Goal: Information Seeking & Learning: Compare options

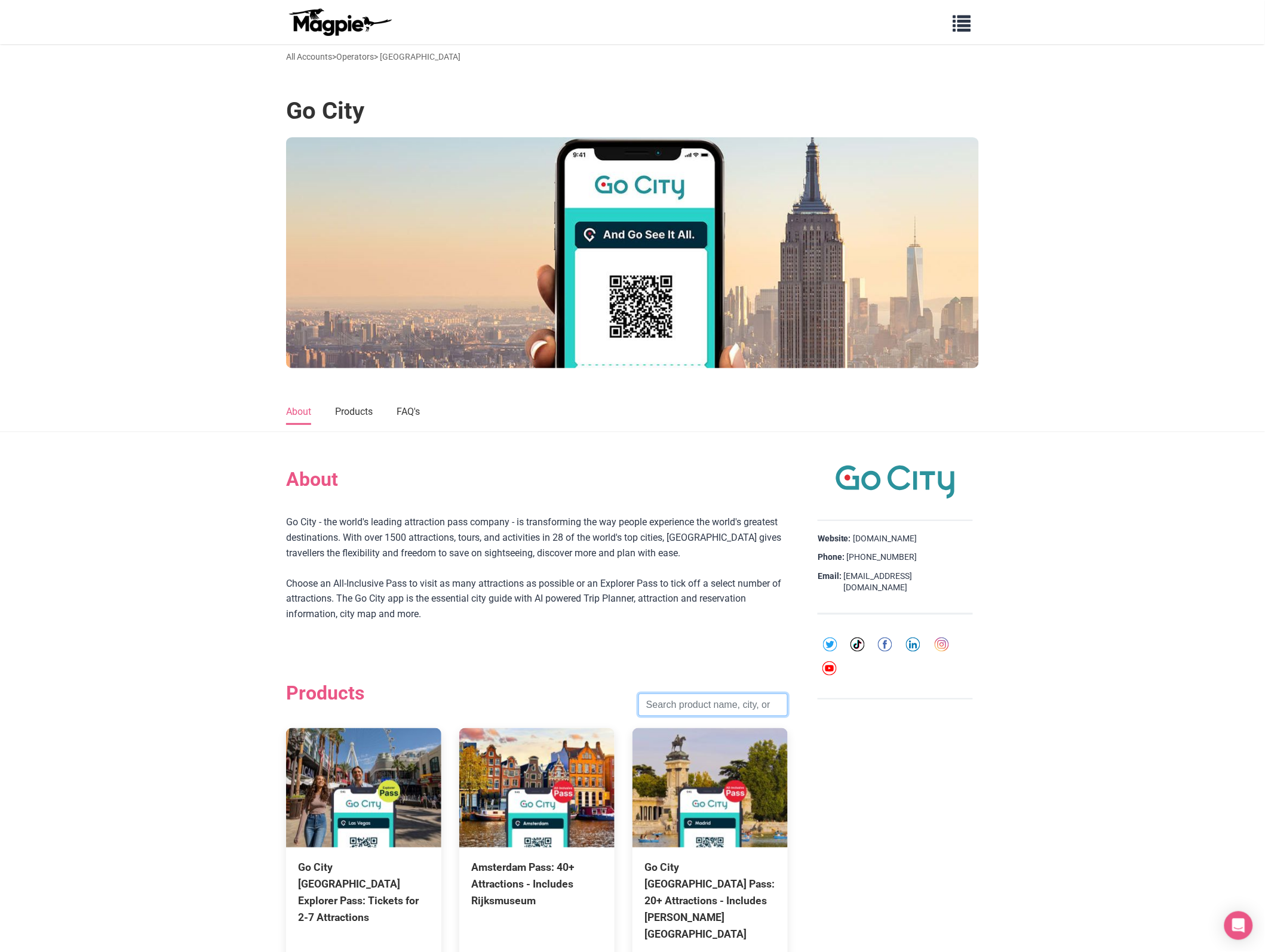
click at [712, 706] on input "search" at bounding box center [713, 705] width 150 height 23
click button "Search" at bounding box center [0, 0] width 0 height 0
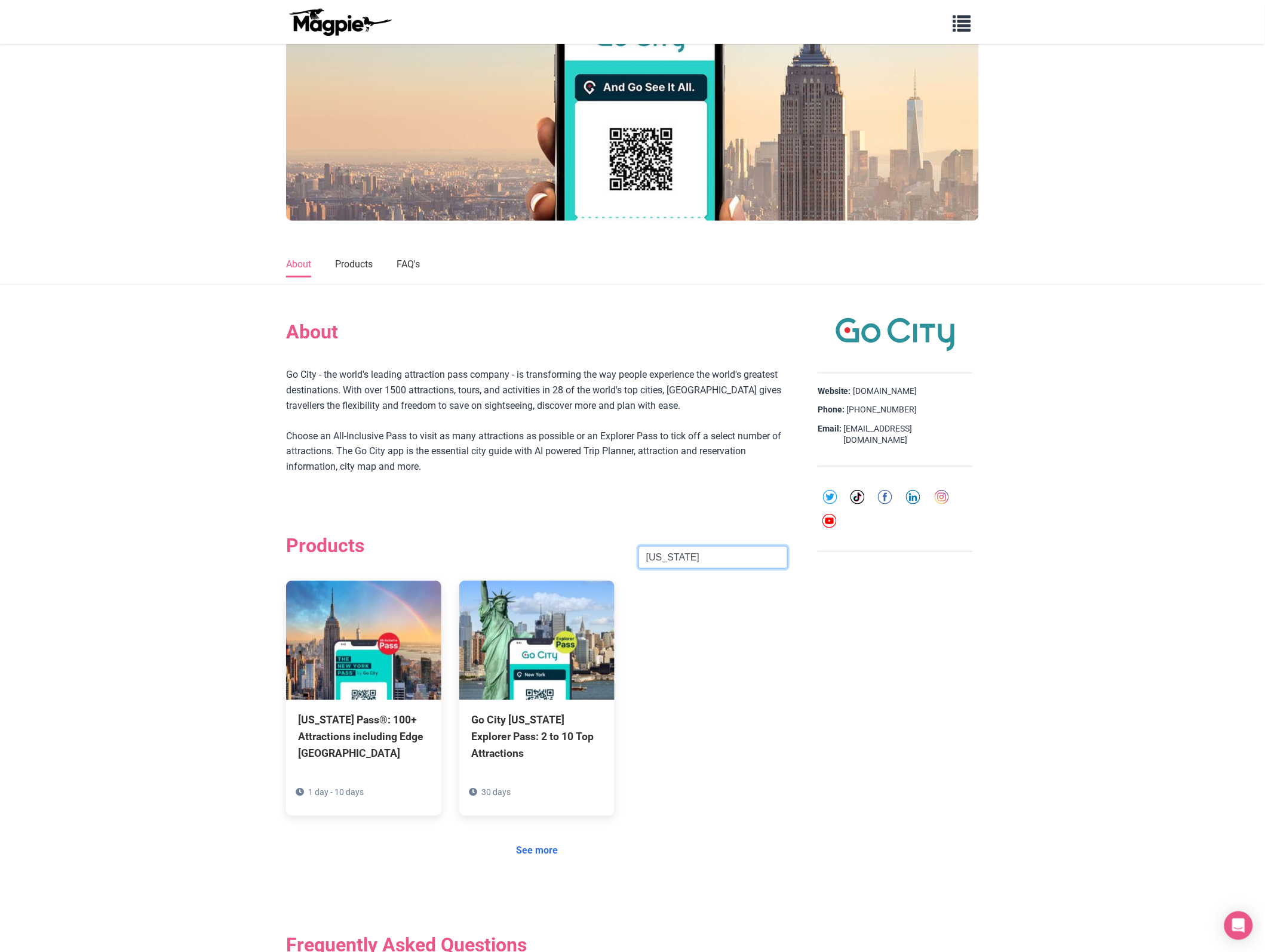
scroll to position [224, 0]
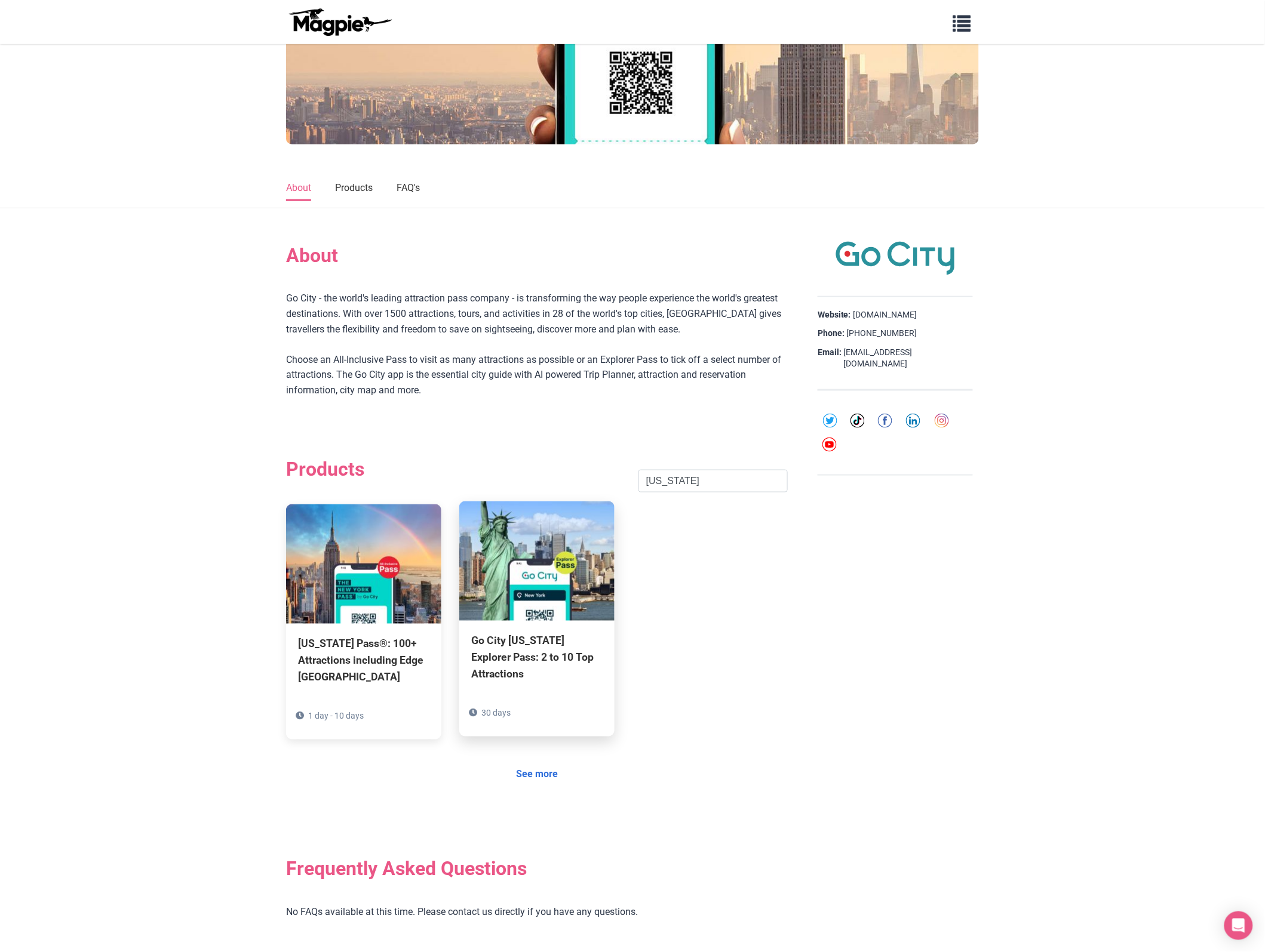
click at [499, 669] on div "Go City [US_STATE] Explorer Pass: 2 to 10 Top Attractions" at bounding box center [537, 658] width 132 height 50
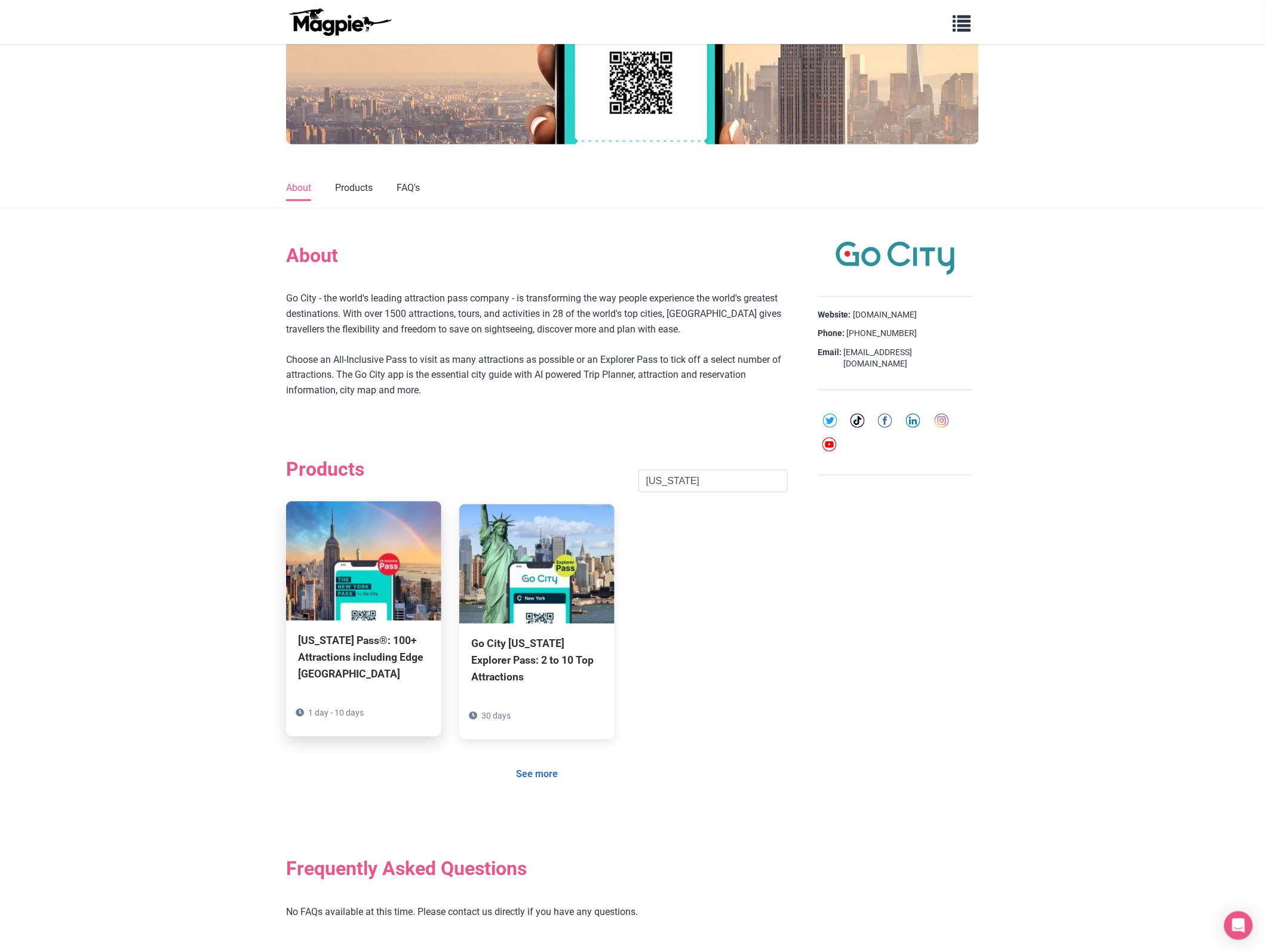
click at [330, 640] on div "[US_STATE] Pass®: 100+ Attractions including Edge [GEOGRAPHIC_DATA]" at bounding box center [364, 658] width 132 height 50
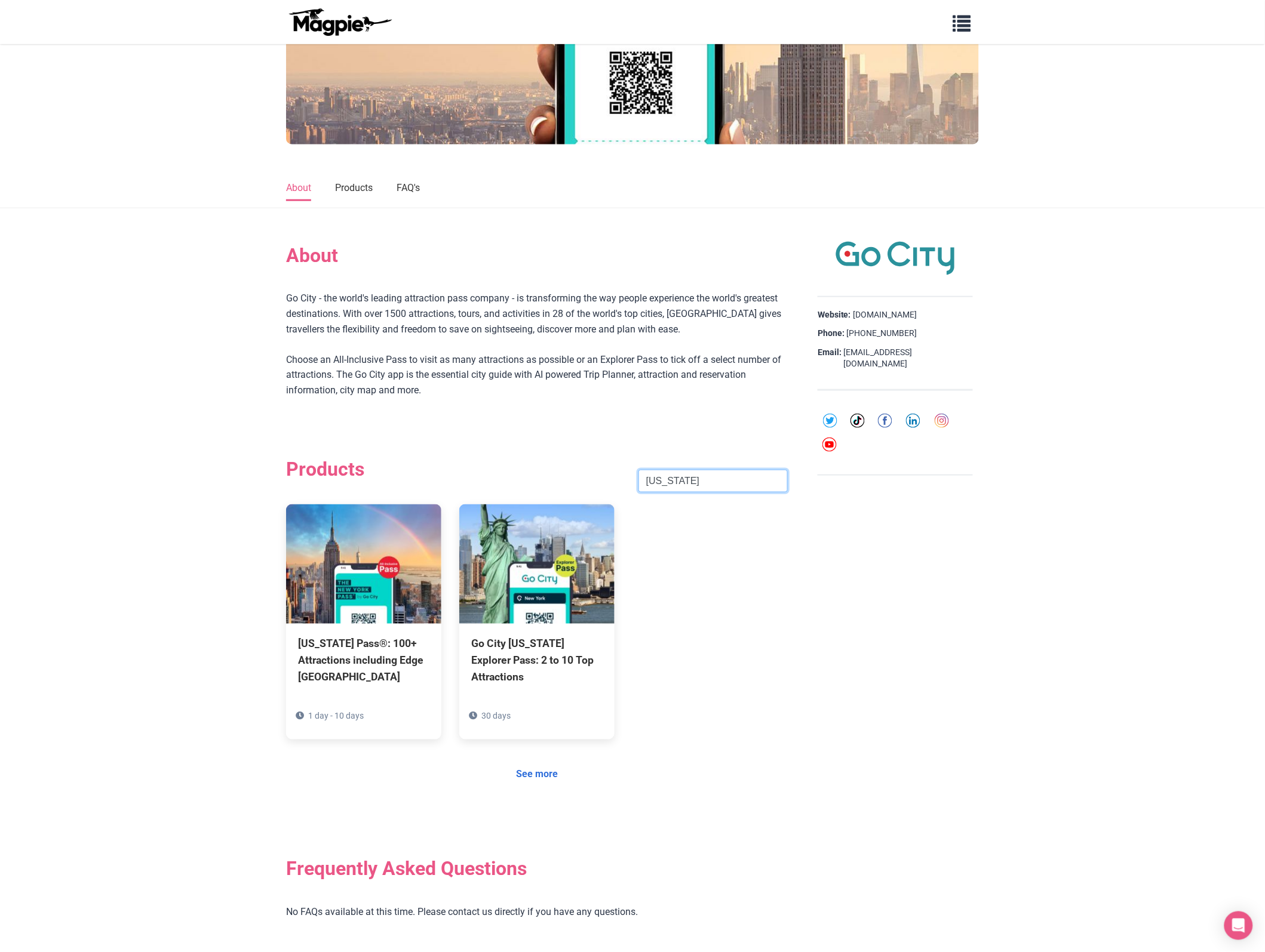
drag, startPoint x: 706, startPoint y: 482, endPoint x: 359, endPoint y: 457, distance: 347.9
click at [359, 458] on div "Products [US_STATE] Search" at bounding box center [537, 481] width 502 height 47
paste input "[GEOGRAPHIC_DATA]"
click button "Search" at bounding box center [0, 0] width 0 height 0
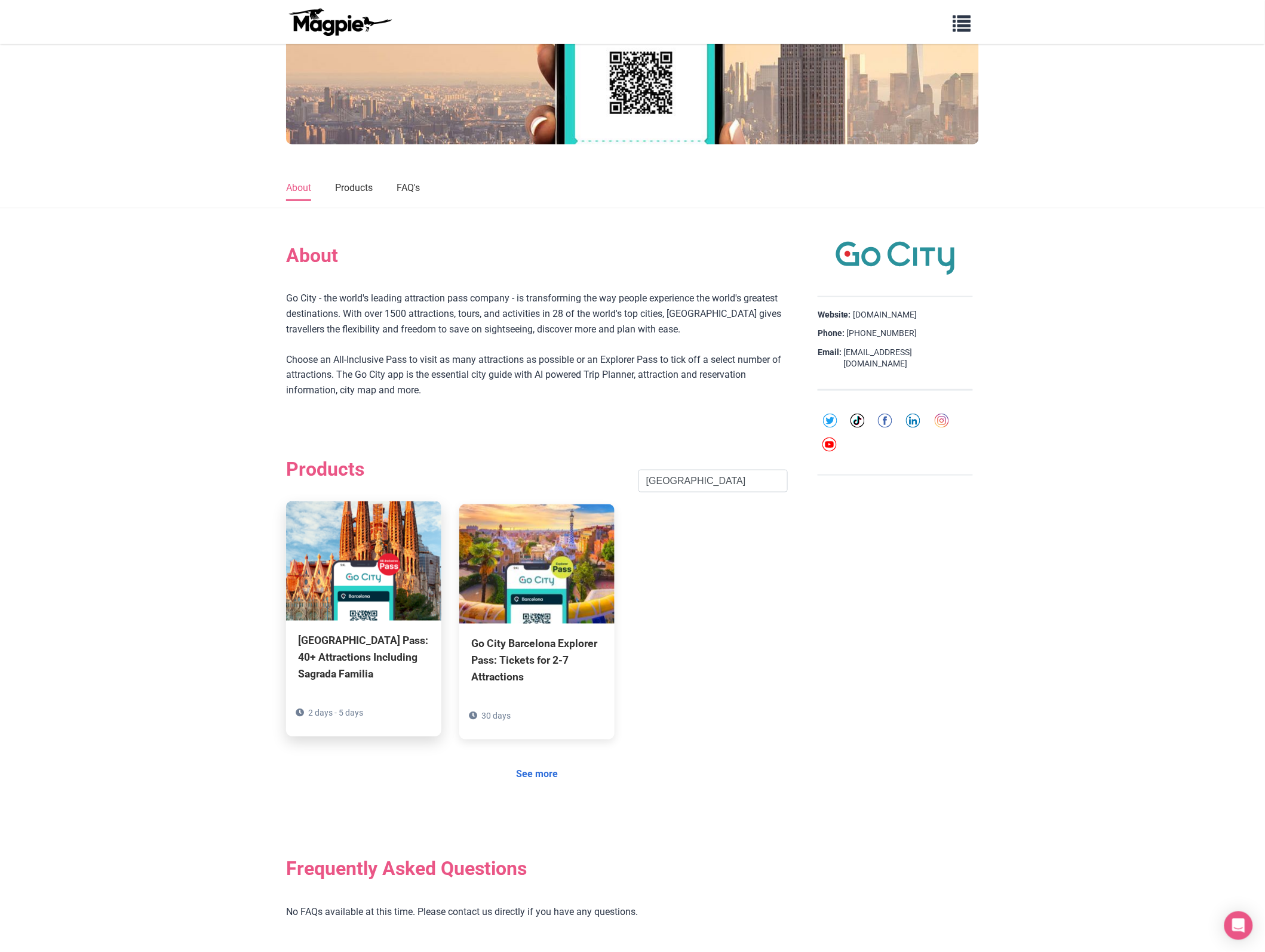
click at [340, 666] on div "[GEOGRAPHIC_DATA] Pass: 40+ Attractions Including Sagrada Familia" at bounding box center [364, 658] width 132 height 50
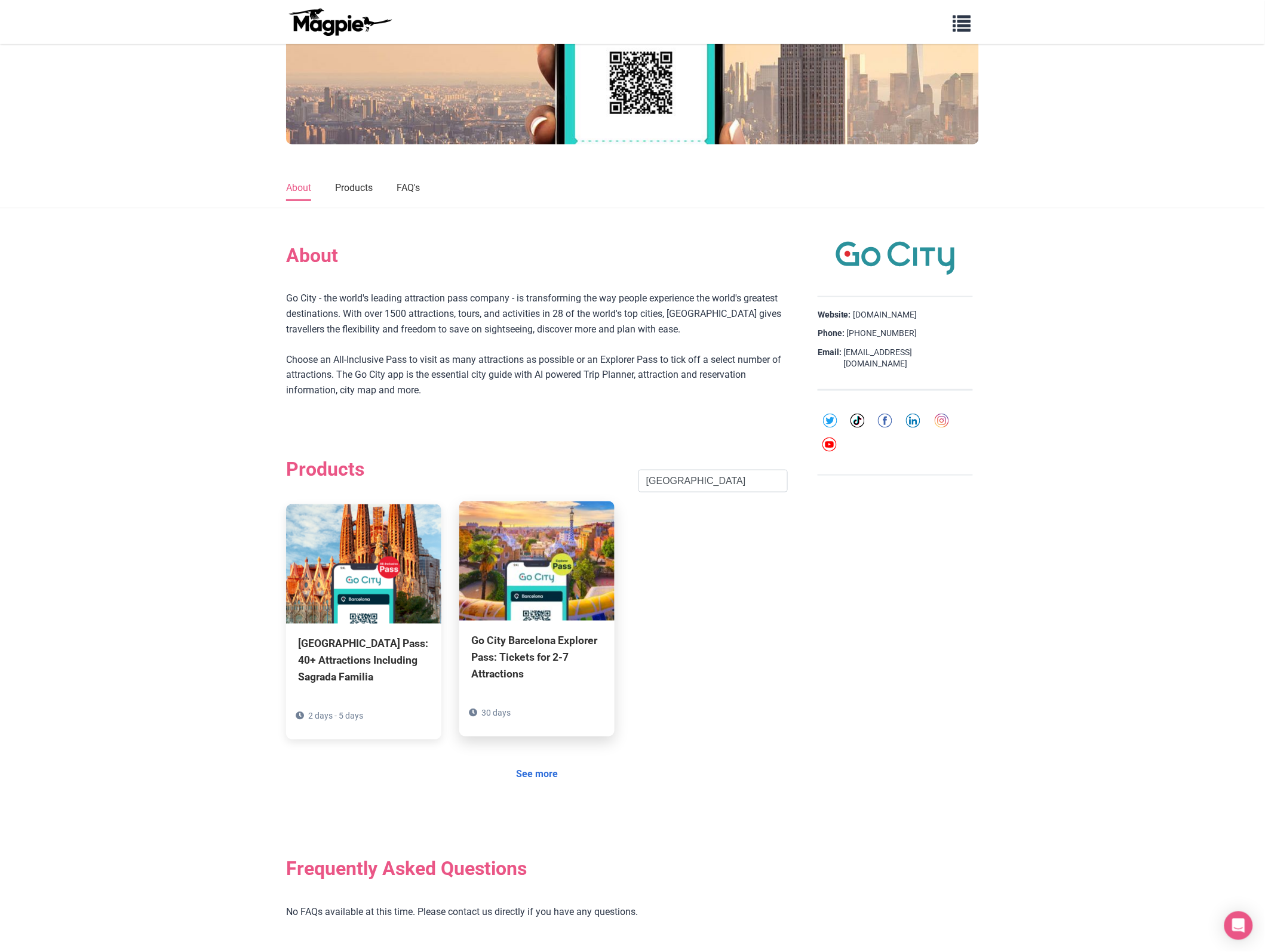
click at [547, 652] on div "Go City Barcelona Explorer Pass: Tickets for 2-7 Attractions" at bounding box center [537, 658] width 132 height 50
drag, startPoint x: 692, startPoint y: 474, endPoint x: 505, endPoint y: 622, distance: 238.5
click at [505, 622] on section "Products [GEOGRAPHIC_DATA] Search [GEOGRAPHIC_DATA] Pass: 40+ Attractions Inclu…" at bounding box center [537, 622] width 502 height 400
click button "Search" at bounding box center [0, 0] width 0 height 0
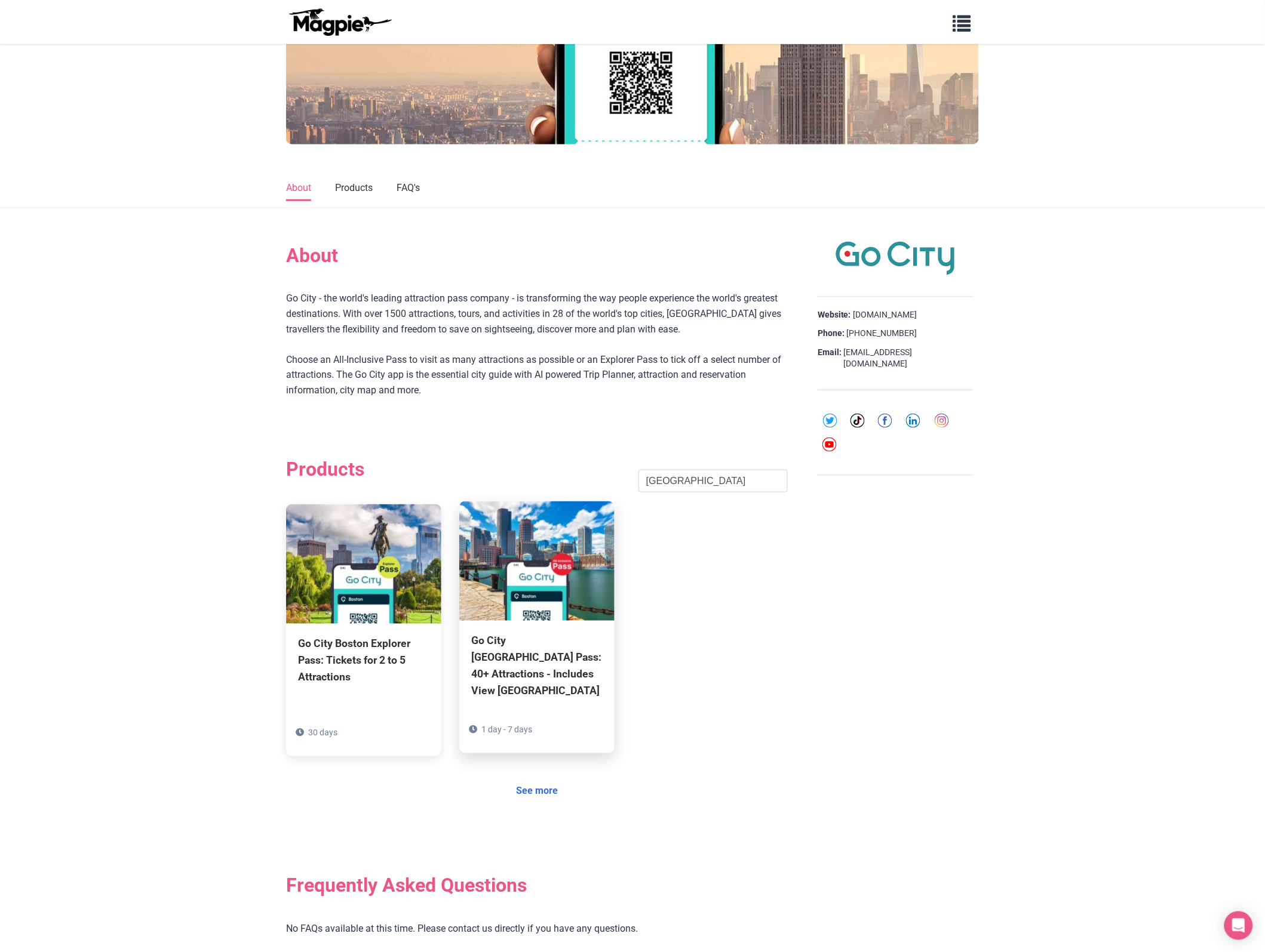
click at [538, 668] on div "Go City [GEOGRAPHIC_DATA] Pass: 40+ Attractions - Includes View [GEOGRAPHIC_DAT…" at bounding box center [537, 667] width 132 height 67
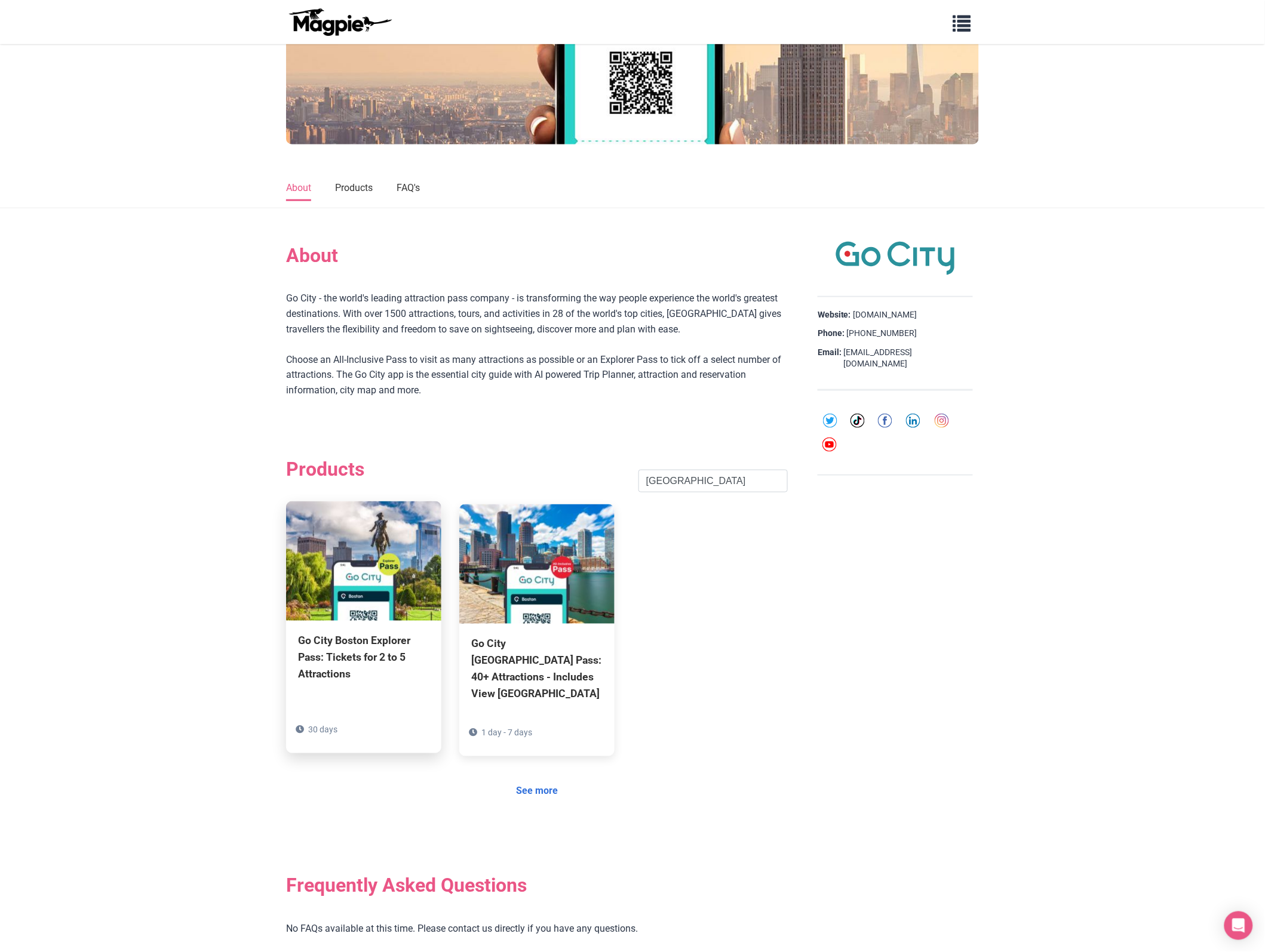
click at [318, 664] on div "Go City Boston Explorer Pass: Tickets for 2 to 5 Attractions" at bounding box center [364, 658] width 132 height 50
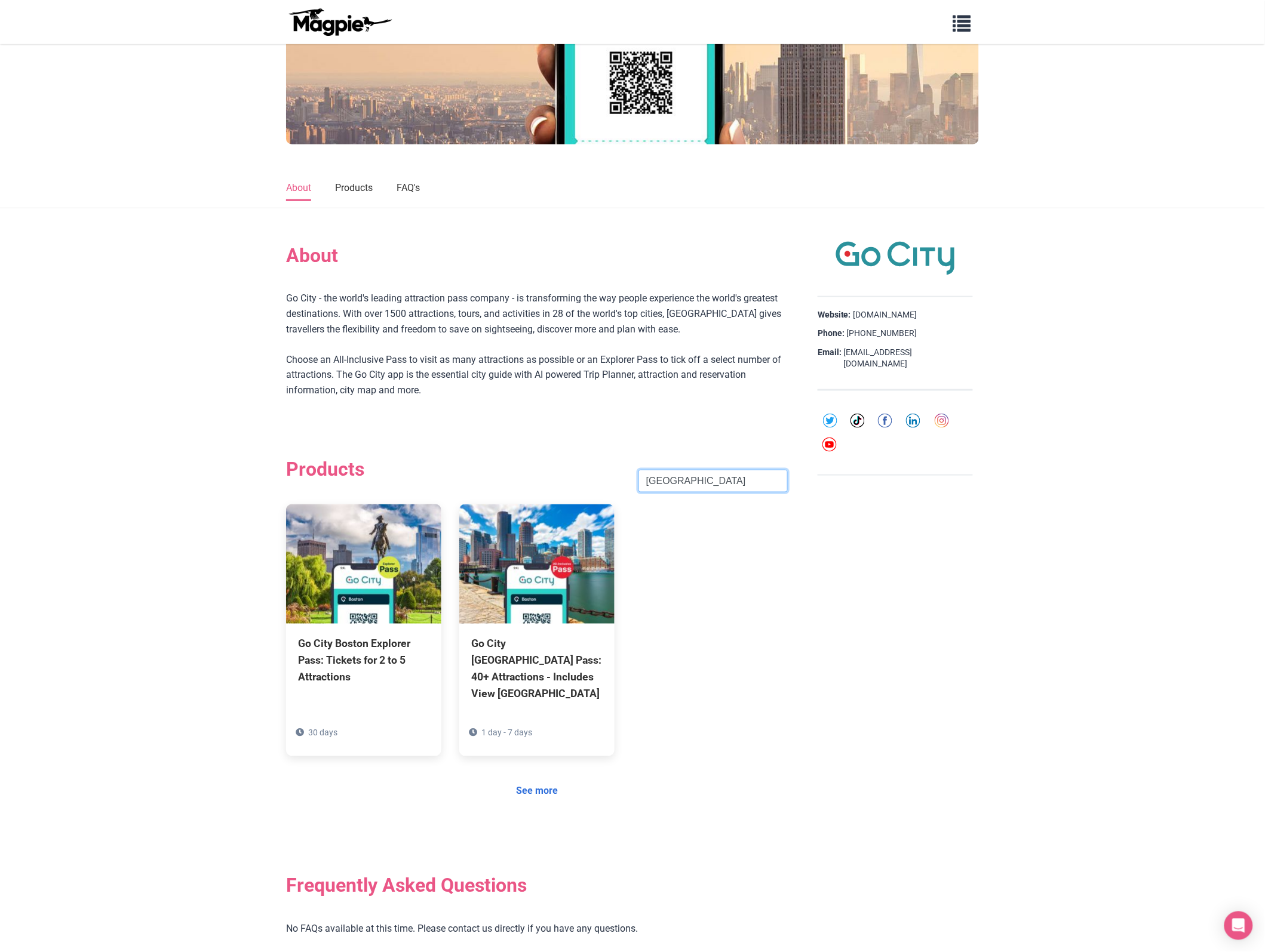
drag, startPoint x: 688, startPoint y: 474, endPoint x: 458, endPoint y: 476, distance: 230.0
click at [458, 476] on div "Products [GEOGRAPHIC_DATA] Search" at bounding box center [537, 481] width 502 height 47
paste input "[GEOGRAPHIC_DATA]"
click button "Search" at bounding box center [0, 0] width 0 height 0
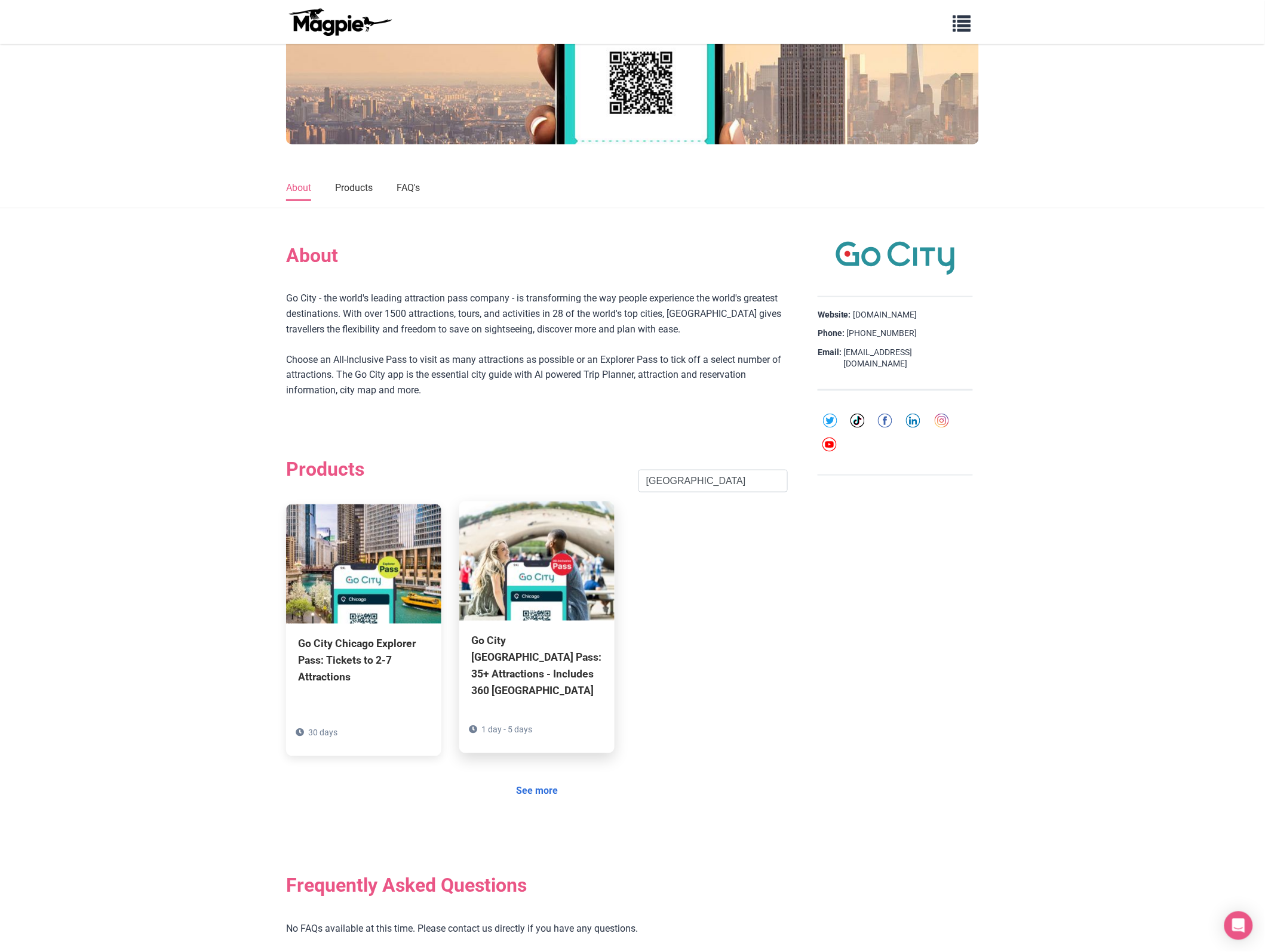
click at [548, 670] on div "Go City [GEOGRAPHIC_DATA] Pass: 35+ Attractions - Includes 360 [GEOGRAPHIC_DATA]" at bounding box center [537, 667] width 132 height 67
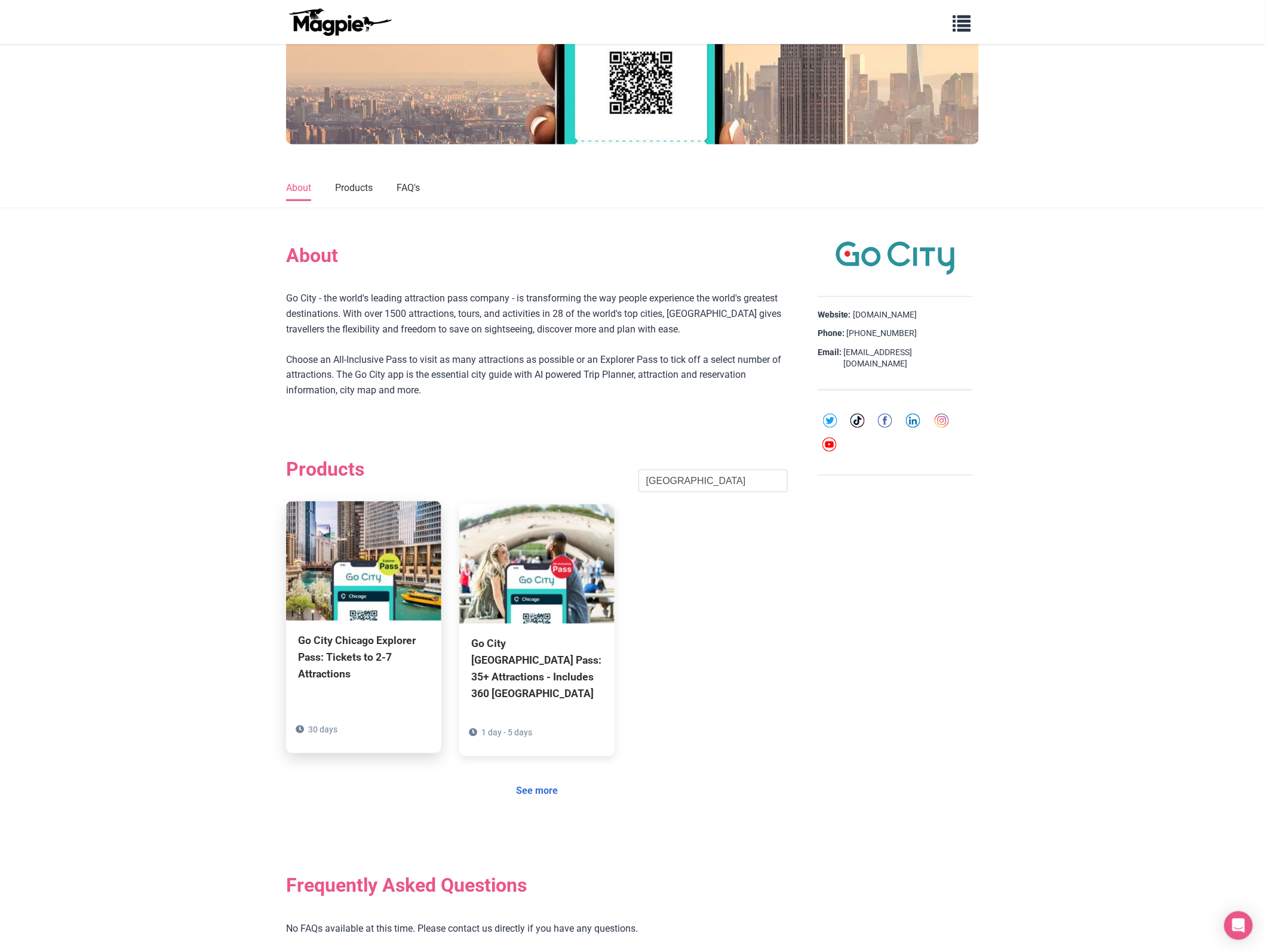
click at [350, 664] on div "Go City Chicago Explorer Pass: Tickets to 2-7 Attractions" at bounding box center [364, 658] width 132 height 50
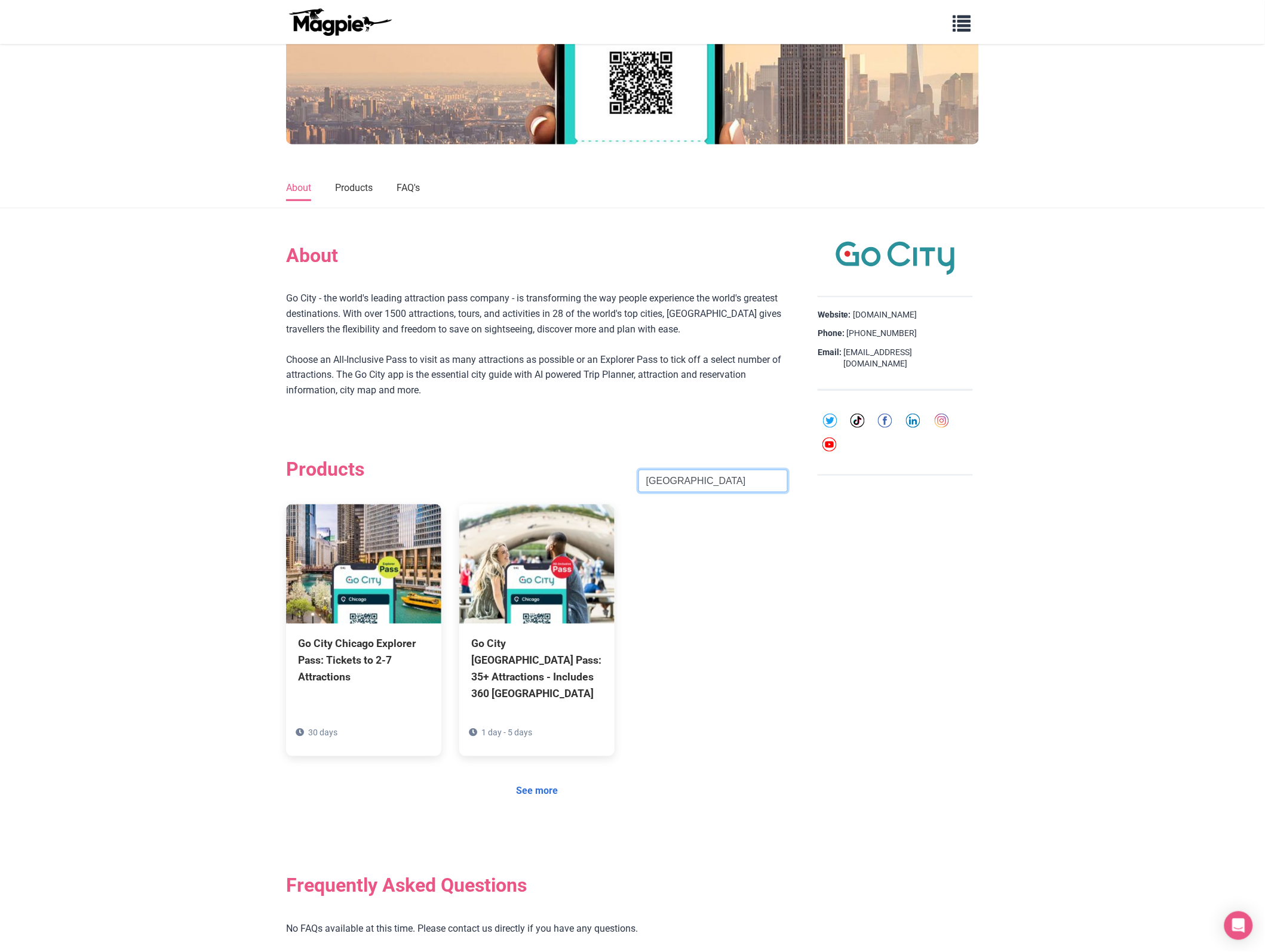
drag, startPoint x: 684, startPoint y: 483, endPoint x: 364, endPoint y: 457, distance: 321.1
click at [381, 473] on div "Products [GEOGRAPHIC_DATA] Search" at bounding box center [537, 481] width 502 height 47
click button "Search" at bounding box center [0, 0] width 0 height 0
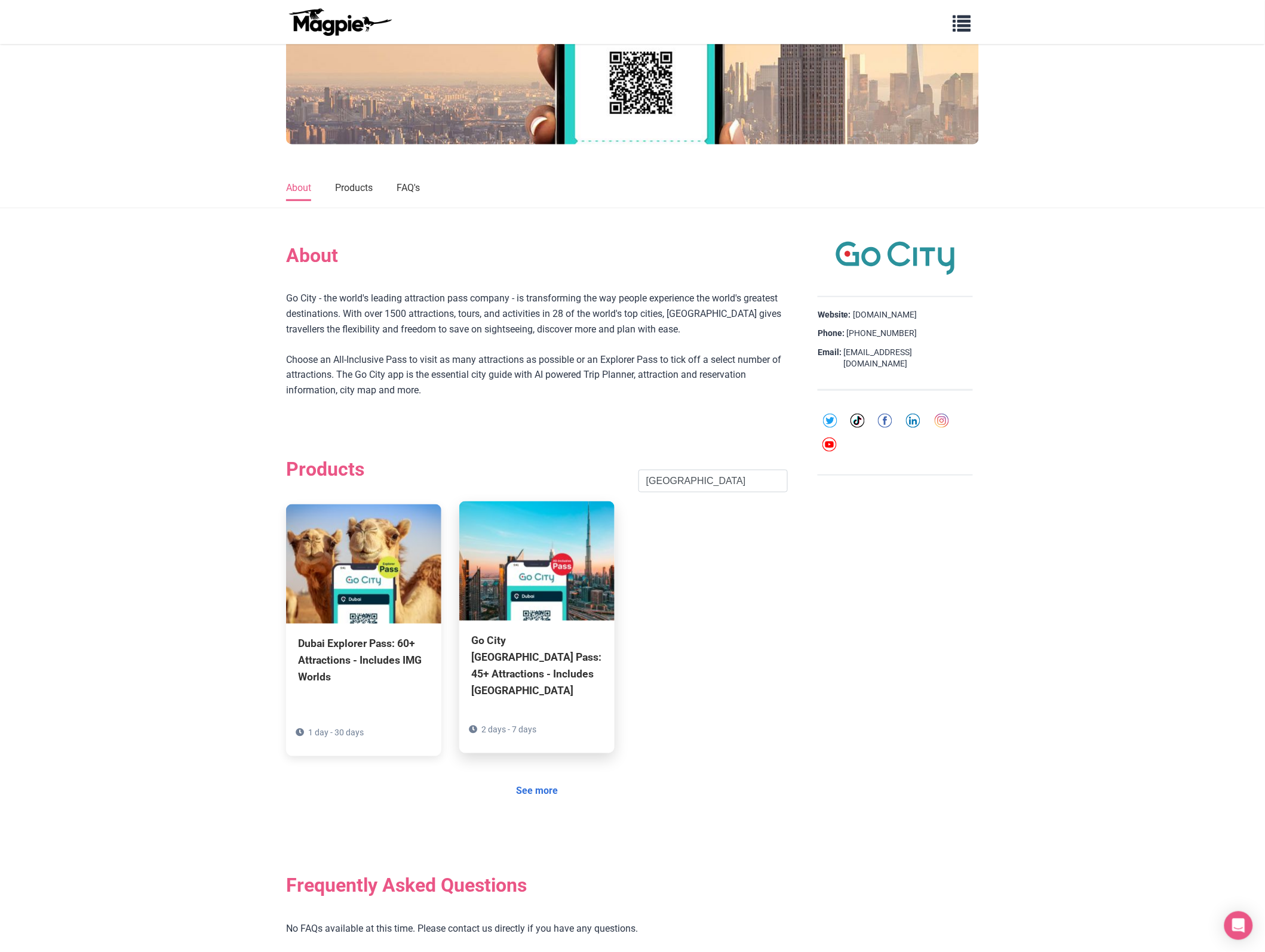
click at [517, 657] on div "Go City [GEOGRAPHIC_DATA] Pass: 45+ Attractions - Includes [GEOGRAPHIC_DATA]" at bounding box center [537, 667] width 132 height 67
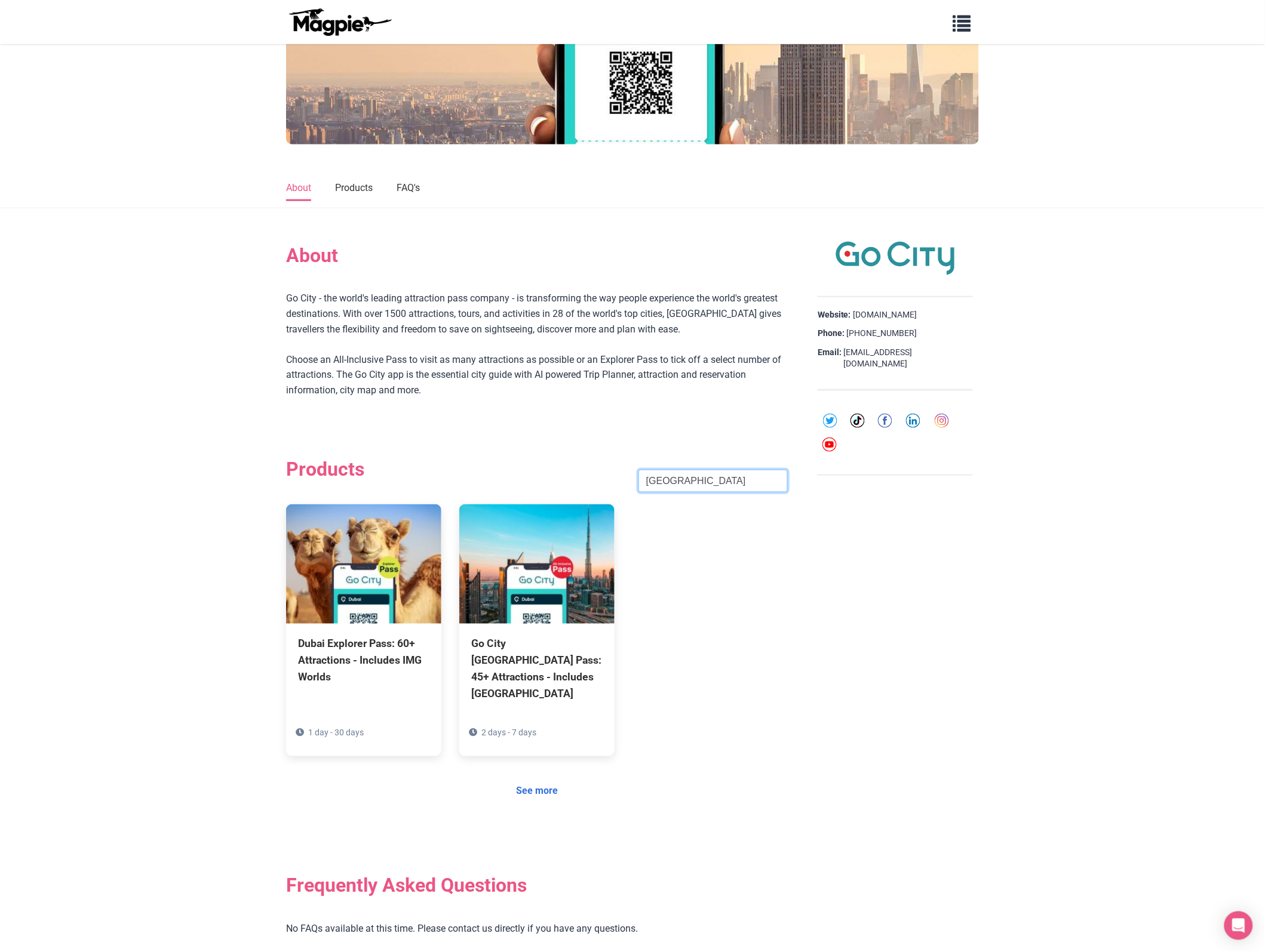
drag, startPoint x: 710, startPoint y: 483, endPoint x: 496, endPoint y: 472, distance: 214.3
click at [517, 483] on div "Products [GEOGRAPHIC_DATA] Search" at bounding box center [537, 481] width 502 height 47
click button "Search" at bounding box center [0, 0] width 0 height 0
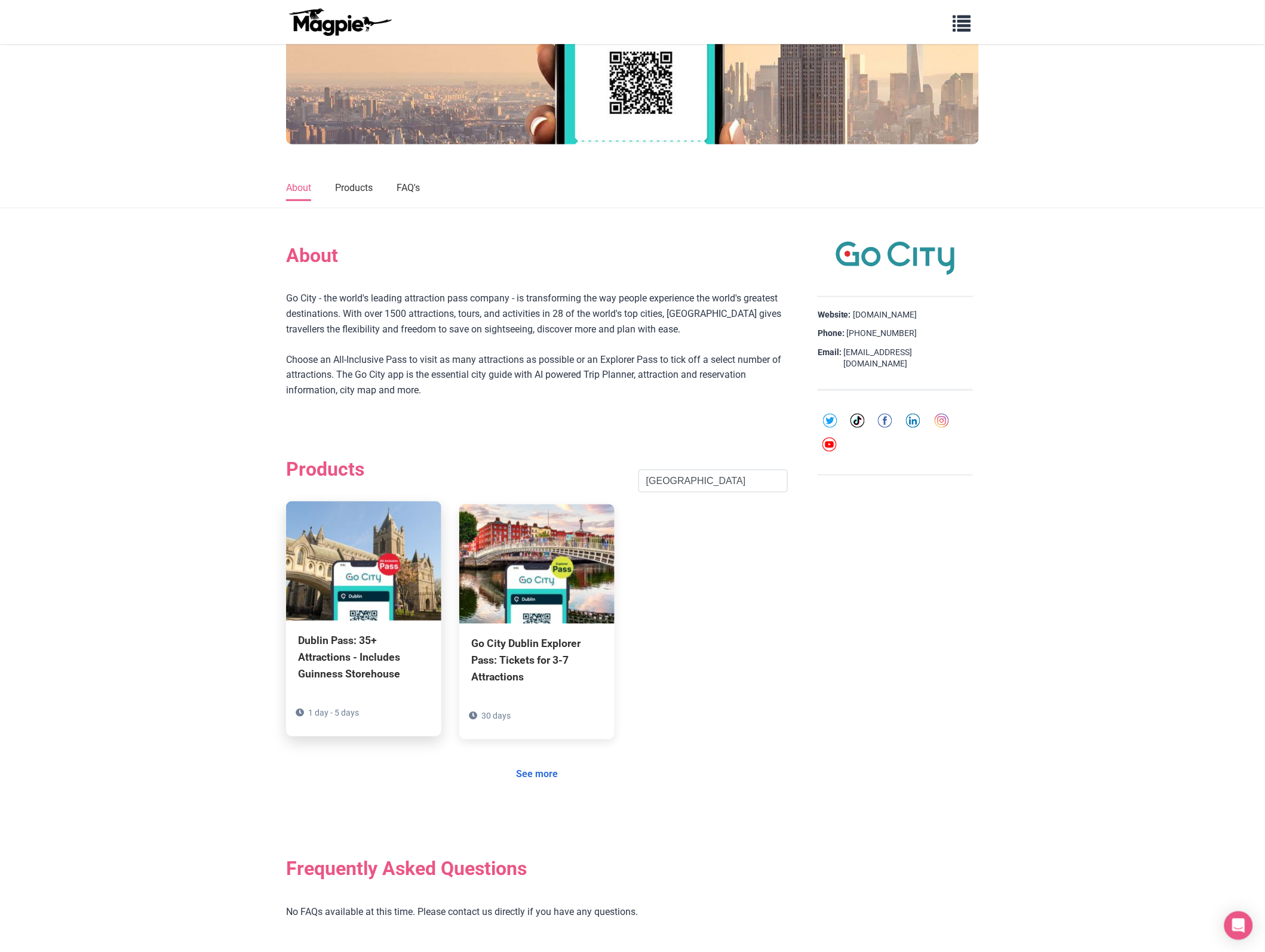
click at [352, 664] on div "Dublin Pass: 35+ Attractions - Includes Guinness Storehouse" at bounding box center [364, 658] width 132 height 50
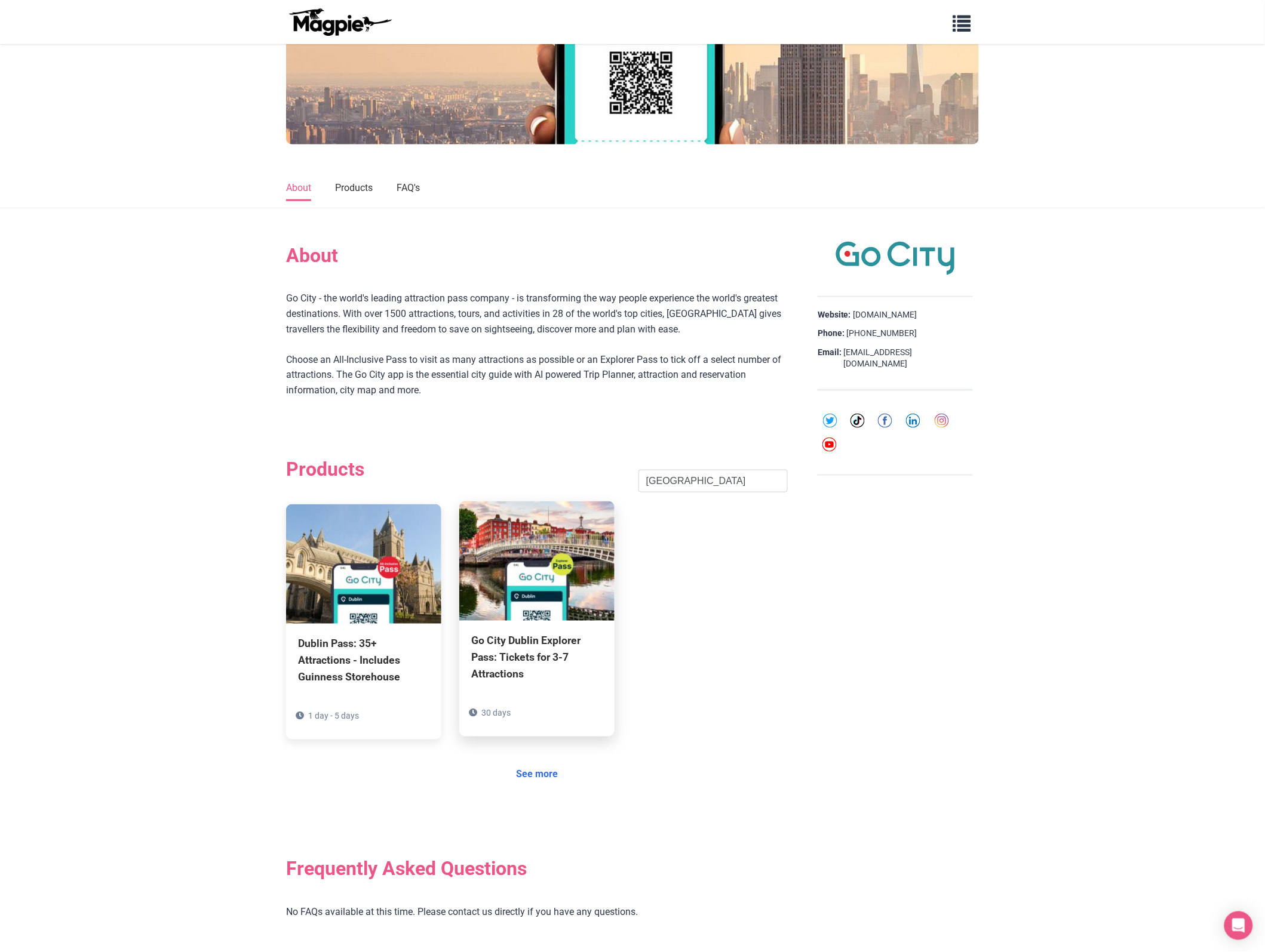
click at [540, 660] on div "Go City Dublin Explorer Pass: Tickets for 3-7 Attractions" at bounding box center [537, 658] width 132 height 50
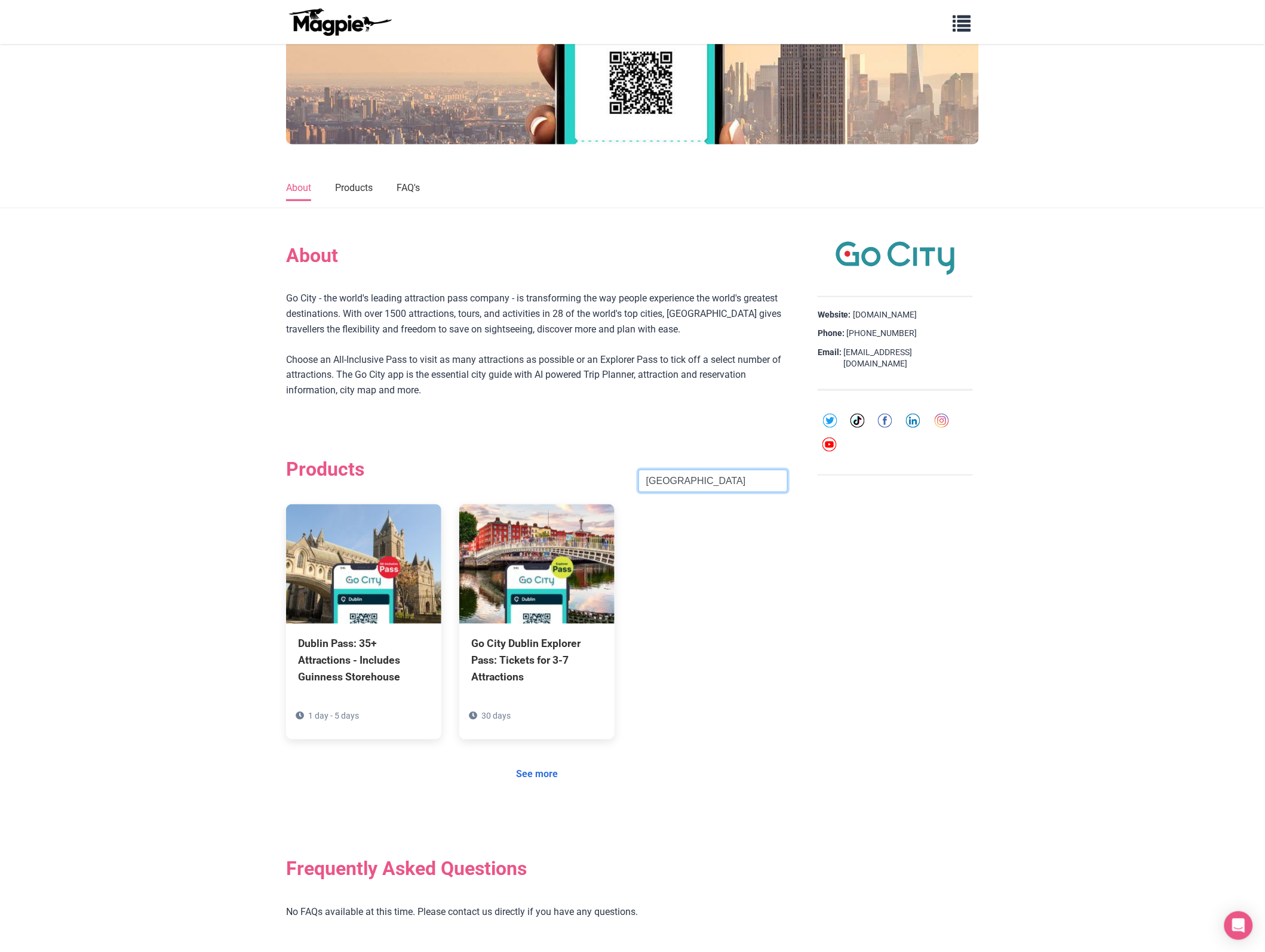
drag, startPoint x: 717, startPoint y: 488, endPoint x: 508, endPoint y: 483, distance: 209.1
click at [535, 488] on div "Products [GEOGRAPHIC_DATA] Search" at bounding box center [537, 481] width 502 height 47
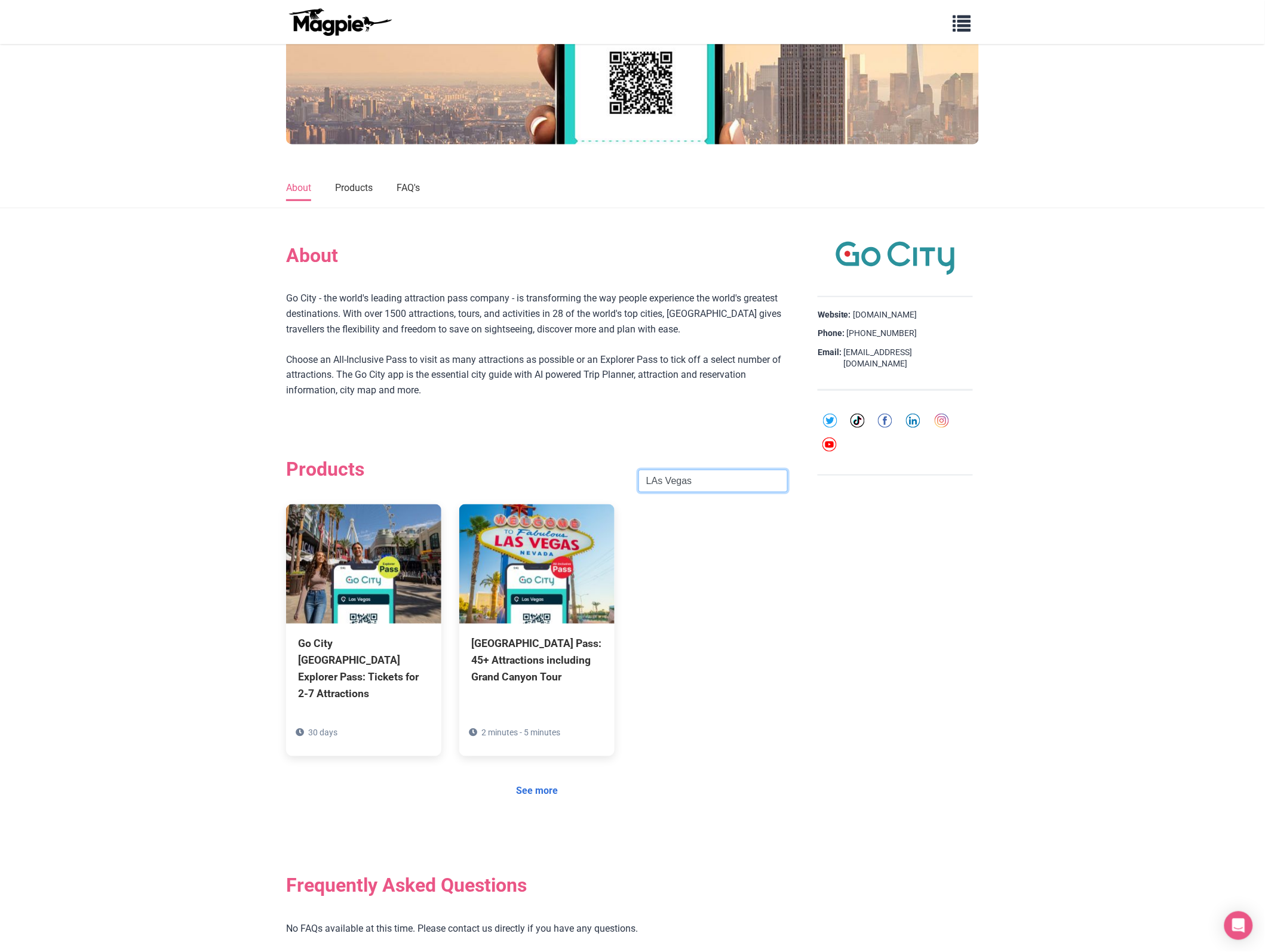
click button "Search" at bounding box center [0, 0] width 0 height 0
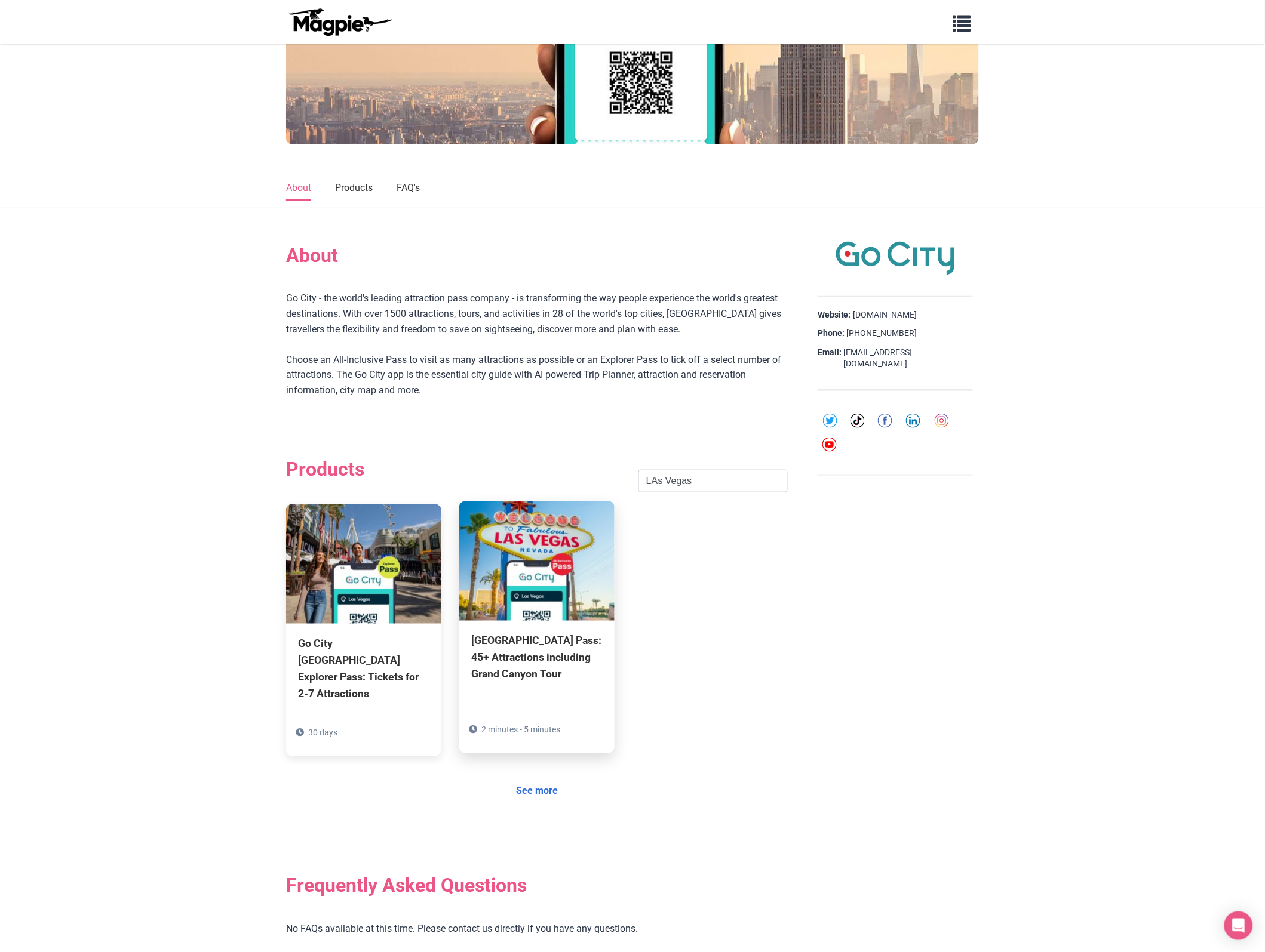
click at [498, 664] on div "[GEOGRAPHIC_DATA] Pass: 45+ Attractions including Grand Canyon Tour" at bounding box center [537, 658] width 132 height 50
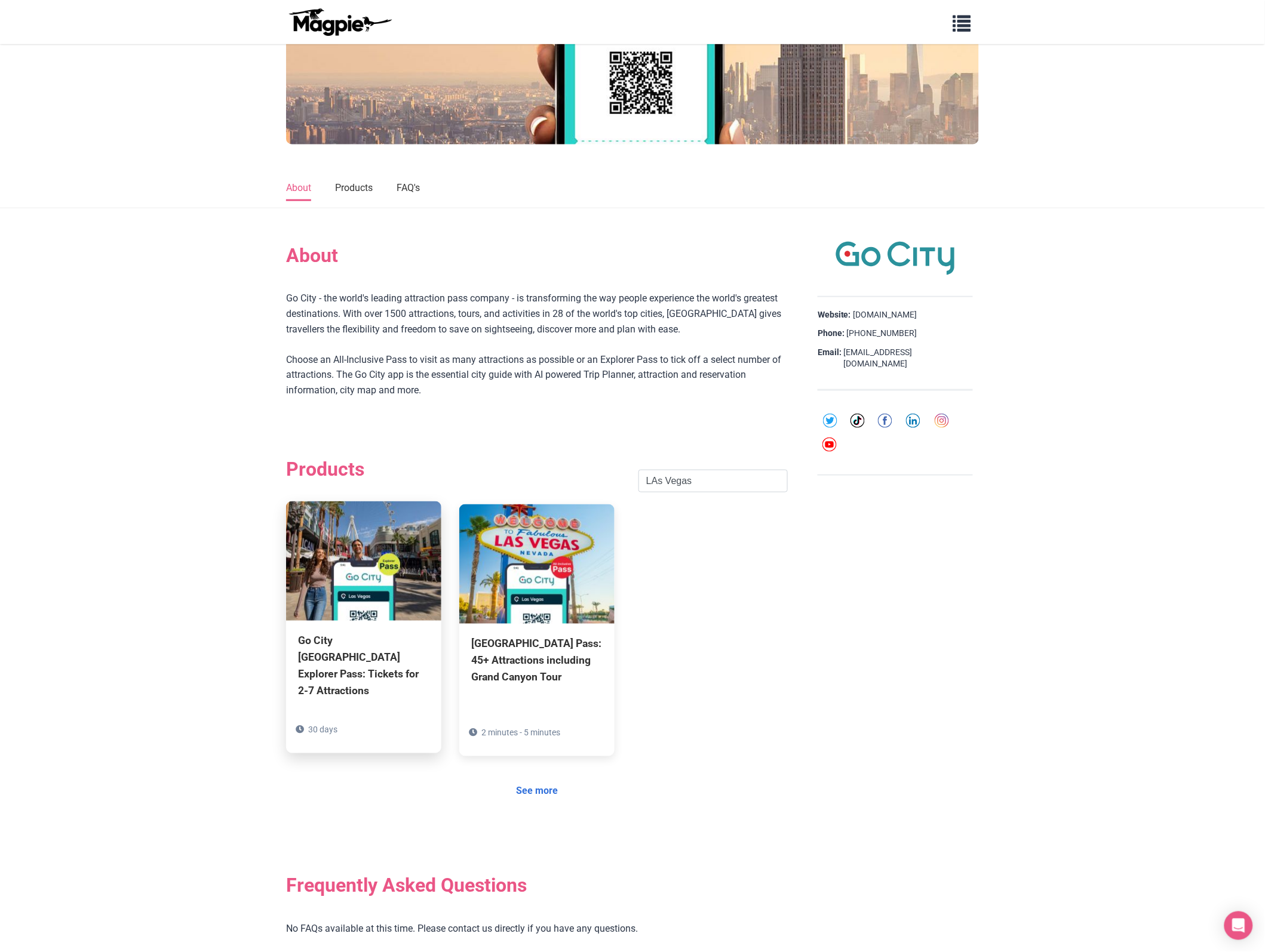
click at [322, 661] on div "Go City [GEOGRAPHIC_DATA] Explorer Pass: Tickets for 2-7 Attractions" at bounding box center [364, 667] width 132 height 67
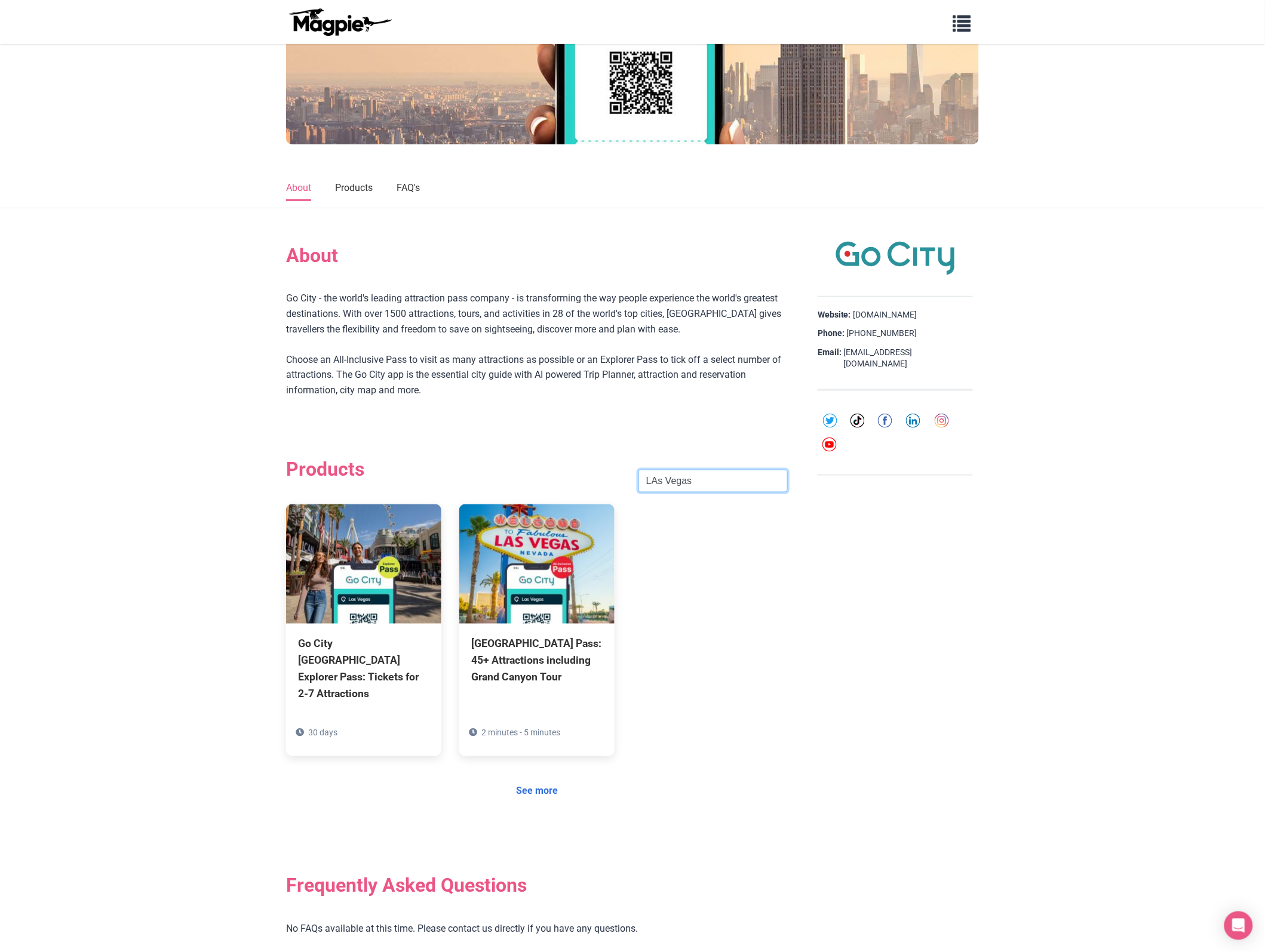
drag, startPoint x: 707, startPoint y: 491, endPoint x: 503, endPoint y: 454, distance: 207.3
click at [503, 454] on section "Products LAs Vegas Search Go City Las Vegas Explorer Pass: Tickets for 2-7 Attr…" at bounding box center [537, 631] width 502 height 418
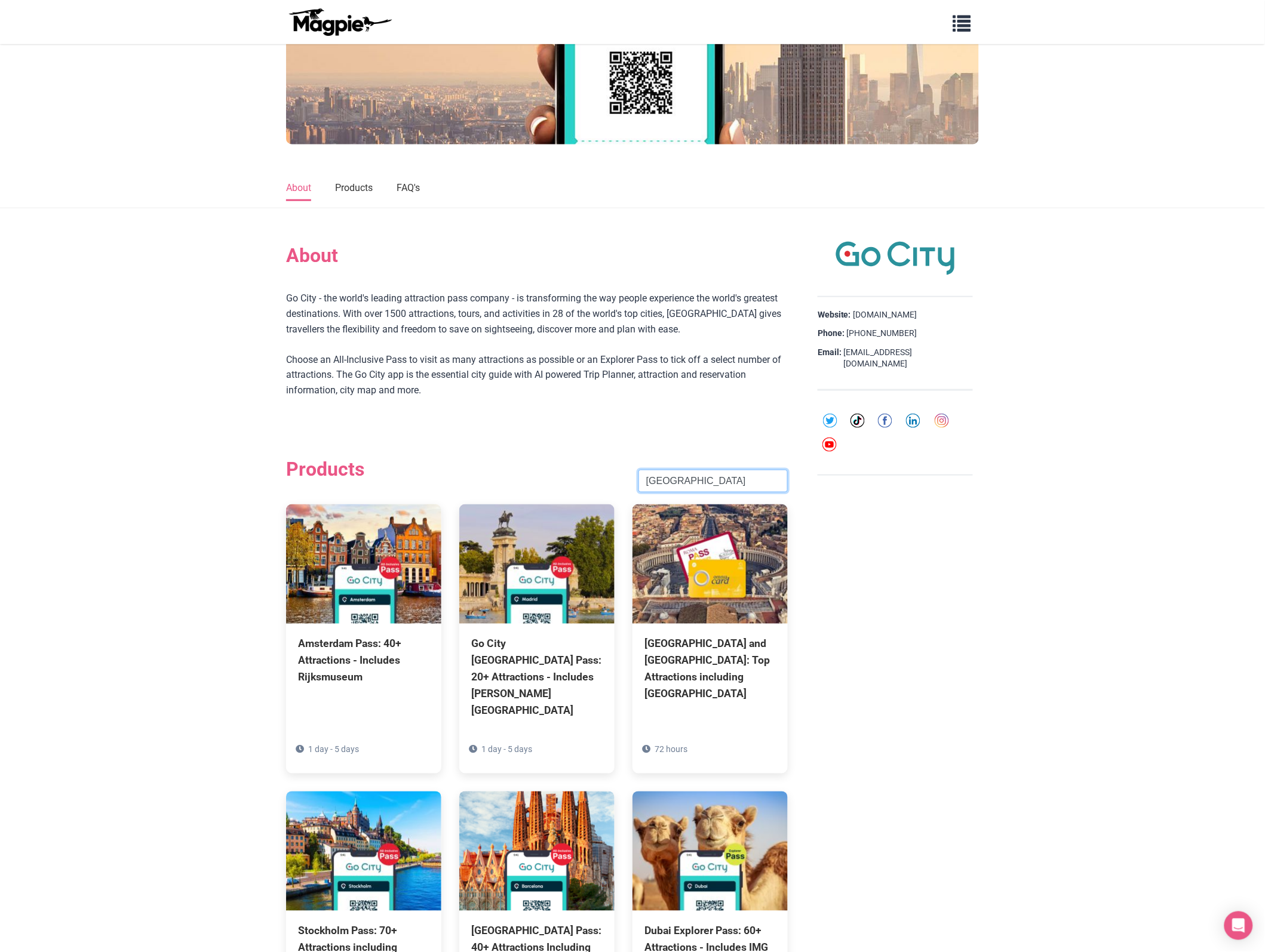
click button "Search" at bounding box center [0, 0] width 0 height 0
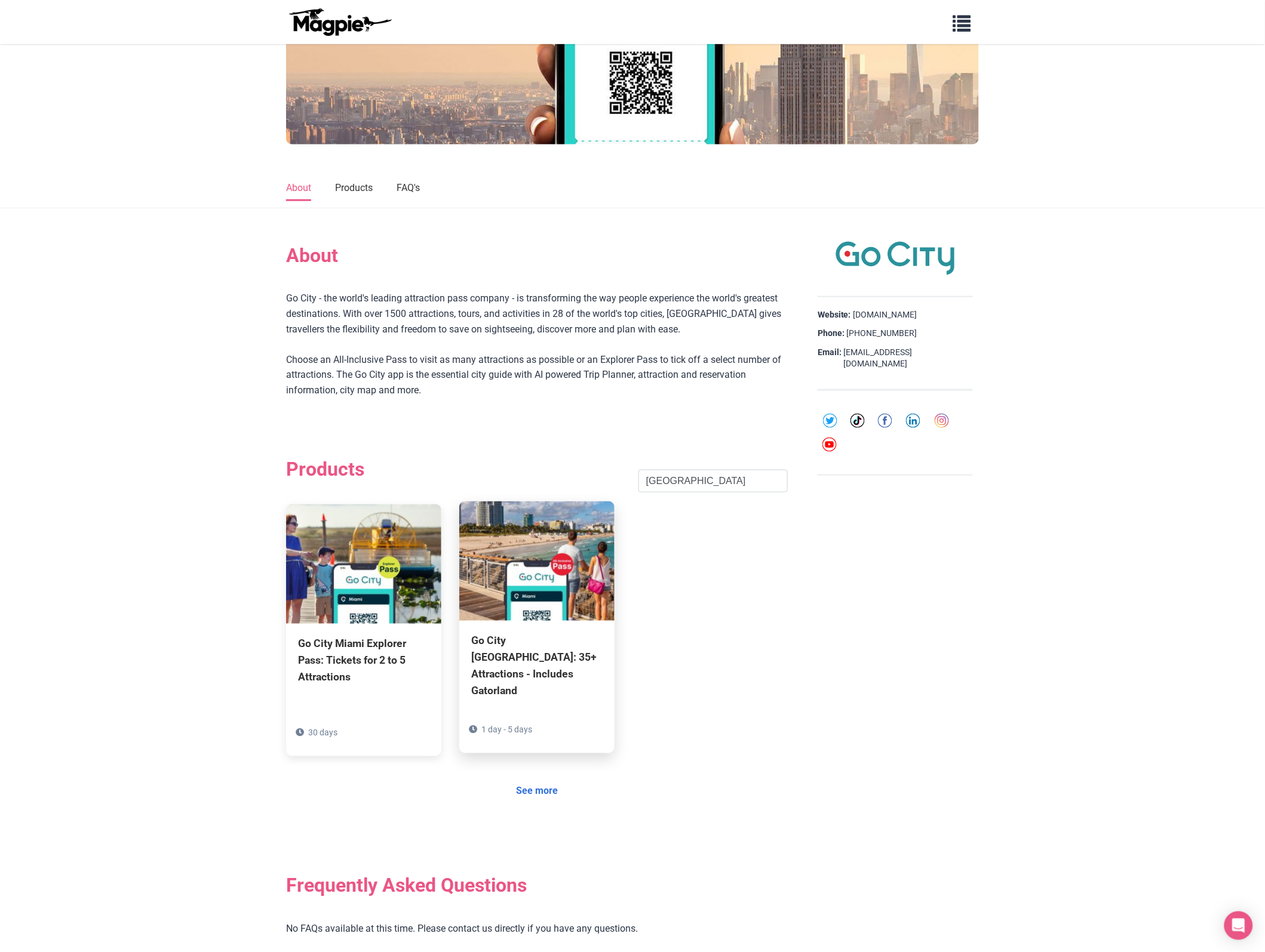
click at [524, 653] on div "Go City [GEOGRAPHIC_DATA]: 35+ Attractions - Includes Gatorland" at bounding box center [537, 667] width 132 height 67
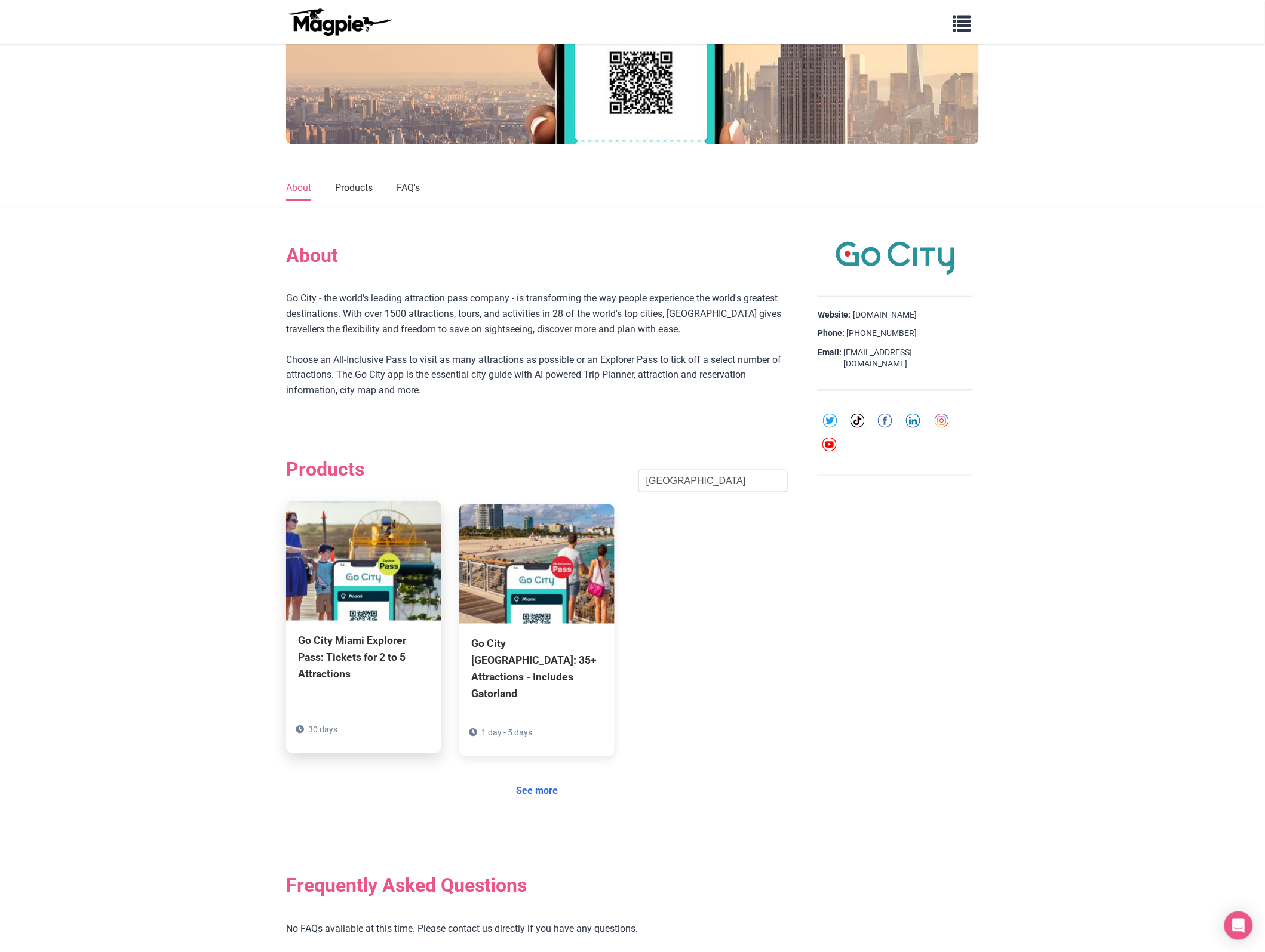
click at [363, 640] on div "Go City Miami Explorer Pass: Tickets for 2 to 5 Attractions" at bounding box center [364, 658] width 132 height 50
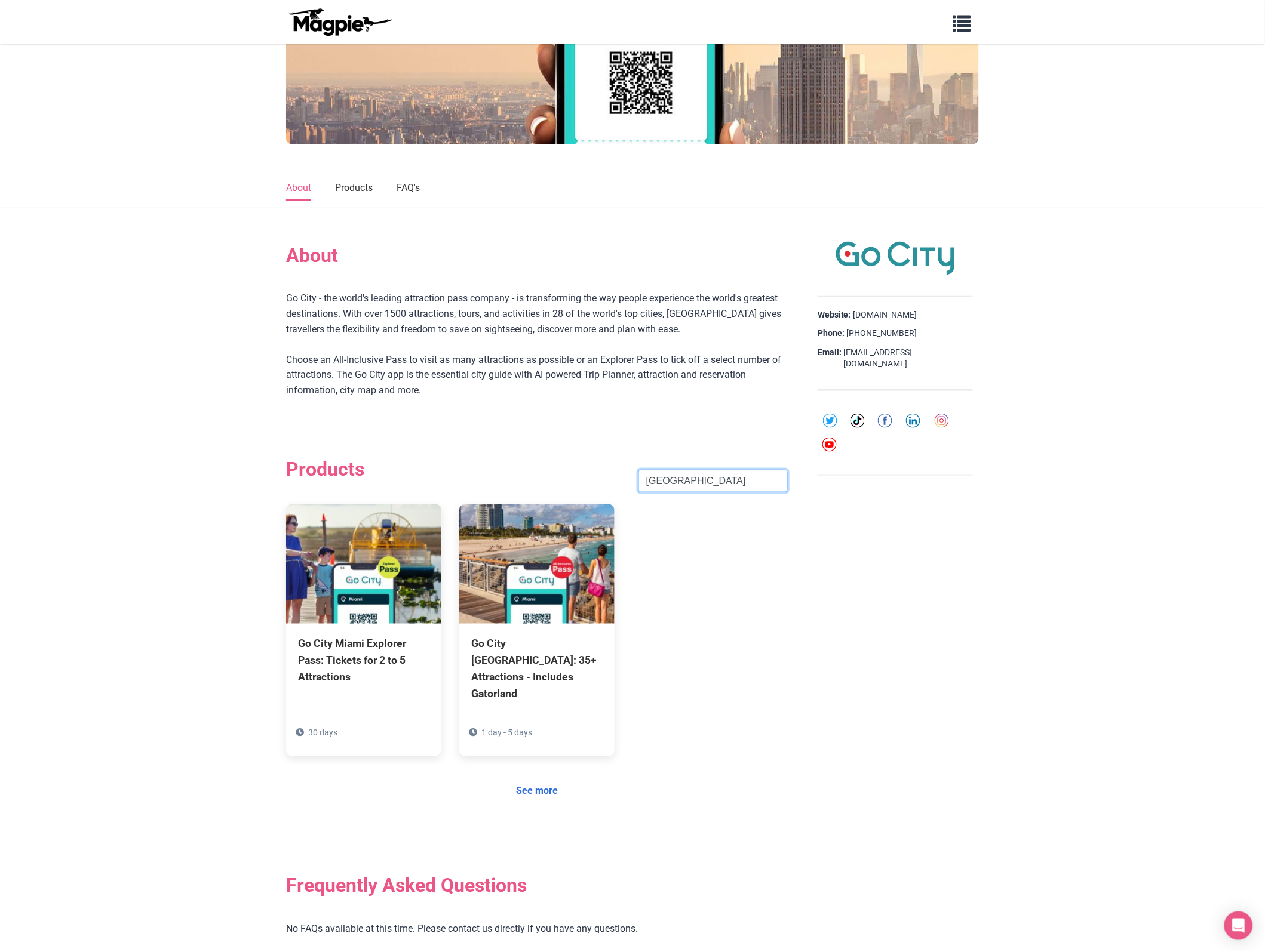
drag, startPoint x: 702, startPoint y: 478, endPoint x: 329, endPoint y: 485, distance: 373.1
click at [329, 485] on div "Products [GEOGRAPHIC_DATA] Search" at bounding box center [537, 481] width 502 height 47
paste input "[GEOGRAPHIC_DATA]"
click button "Search" at bounding box center [0, 0] width 0 height 0
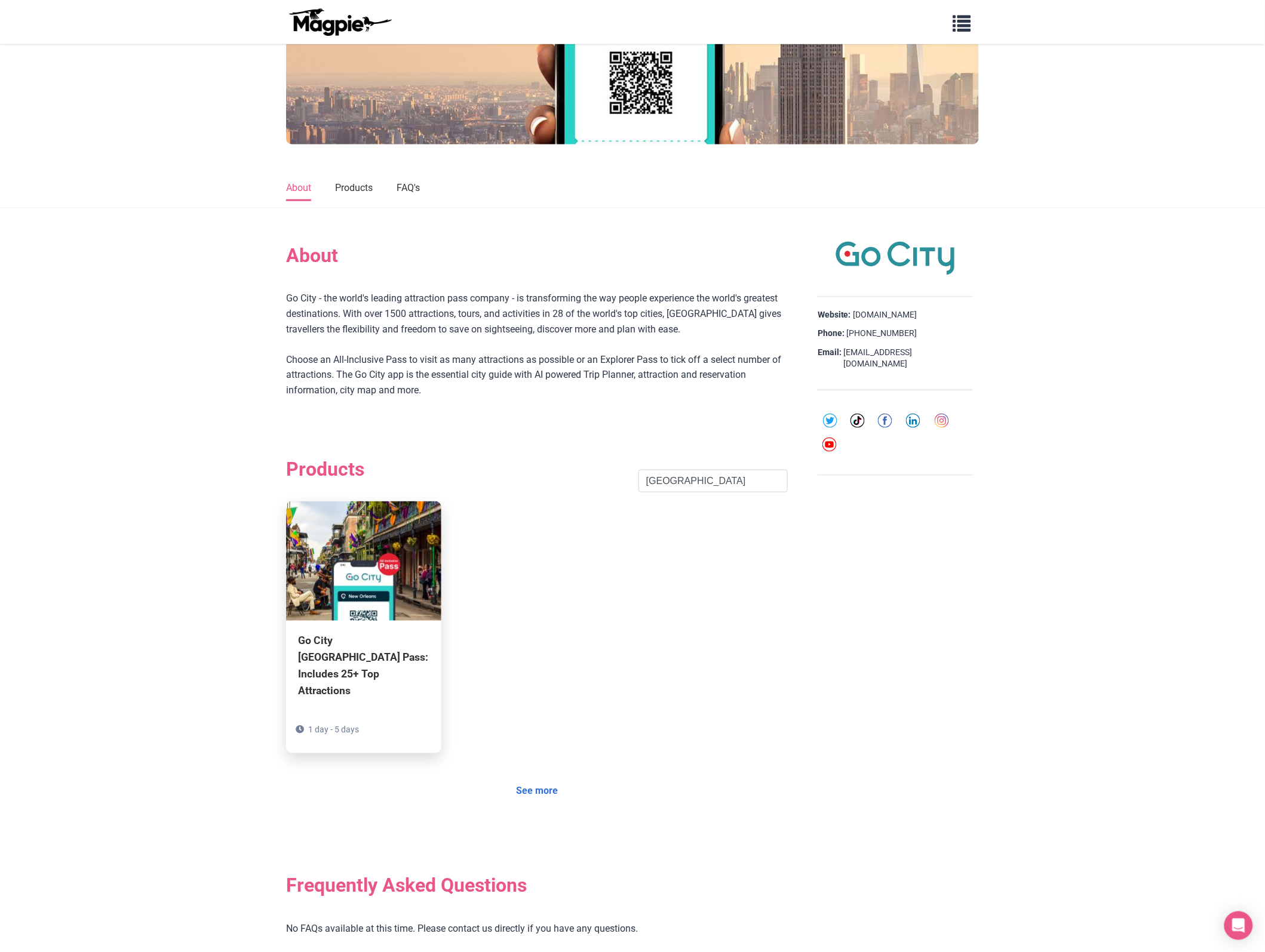
click at [341, 645] on div "Go City [GEOGRAPHIC_DATA] Pass: Includes 25+ Top Attractions" at bounding box center [364, 667] width 132 height 67
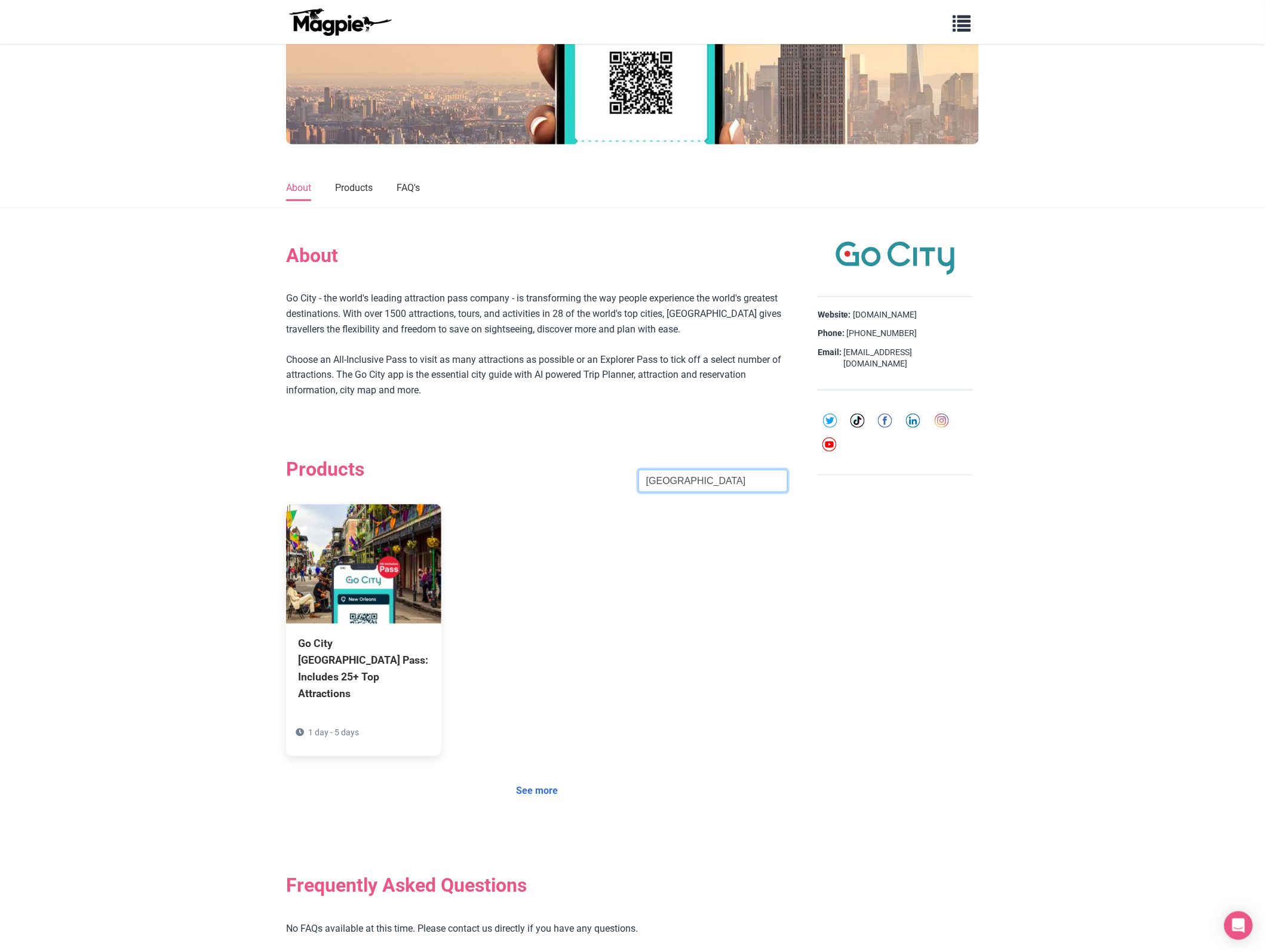
drag, startPoint x: 725, startPoint y: 482, endPoint x: 308, endPoint y: 481, distance: 417.0
click at [308, 482] on div "Products [GEOGRAPHIC_DATA] Search" at bounding box center [537, 481] width 502 height 47
paste input "Orlando"
type input "Orlando"
click button "Search" at bounding box center [0, 0] width 0 height 0
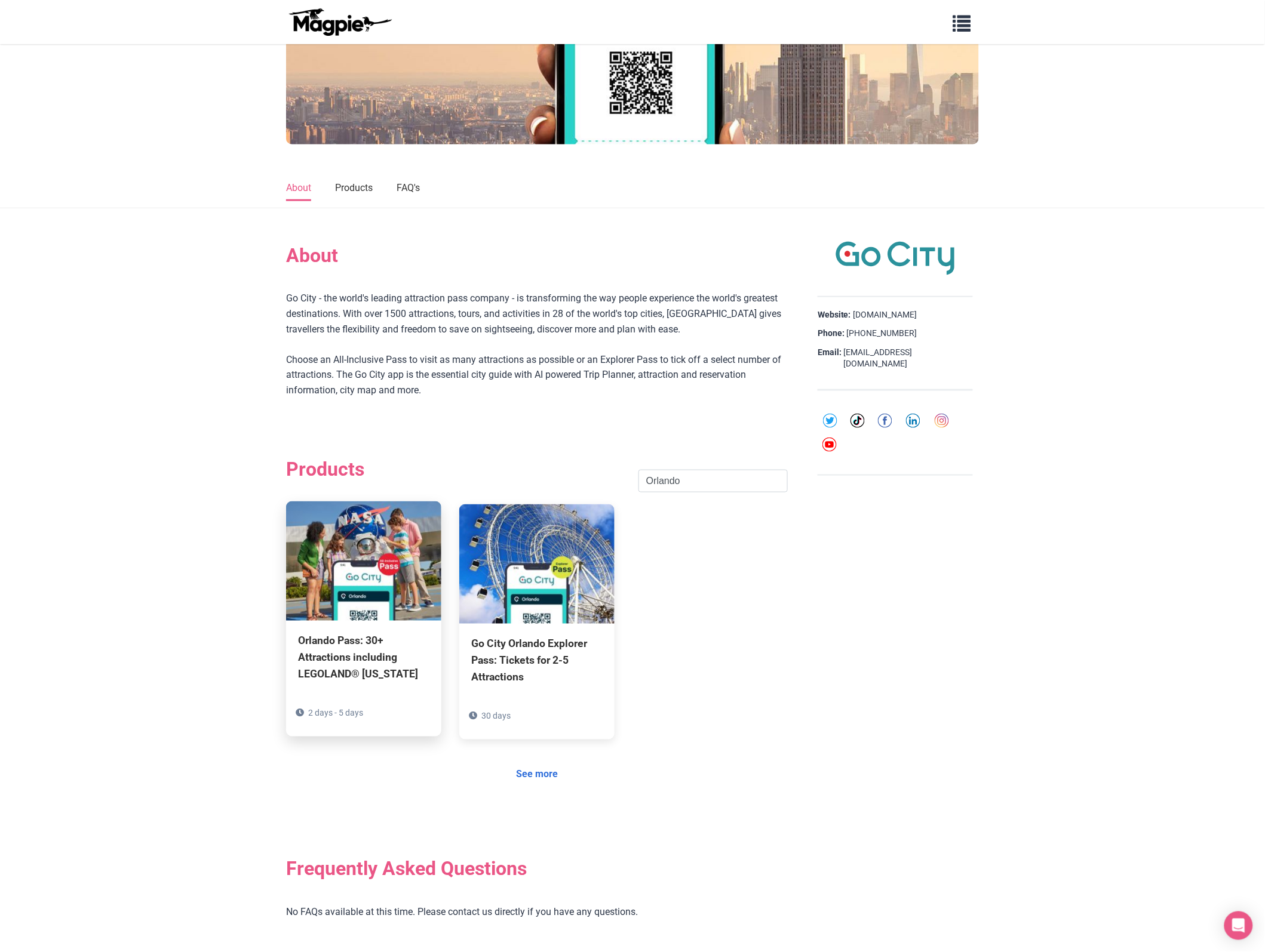
click at [345, 677] on div "Orlando Pass: 30+ Attractions including LEGOLAND® [US_STATE]" at bounding box center [364, 658] width 132 height 50
